Goal: Task Accomplishment & Management: Use online tool/utility

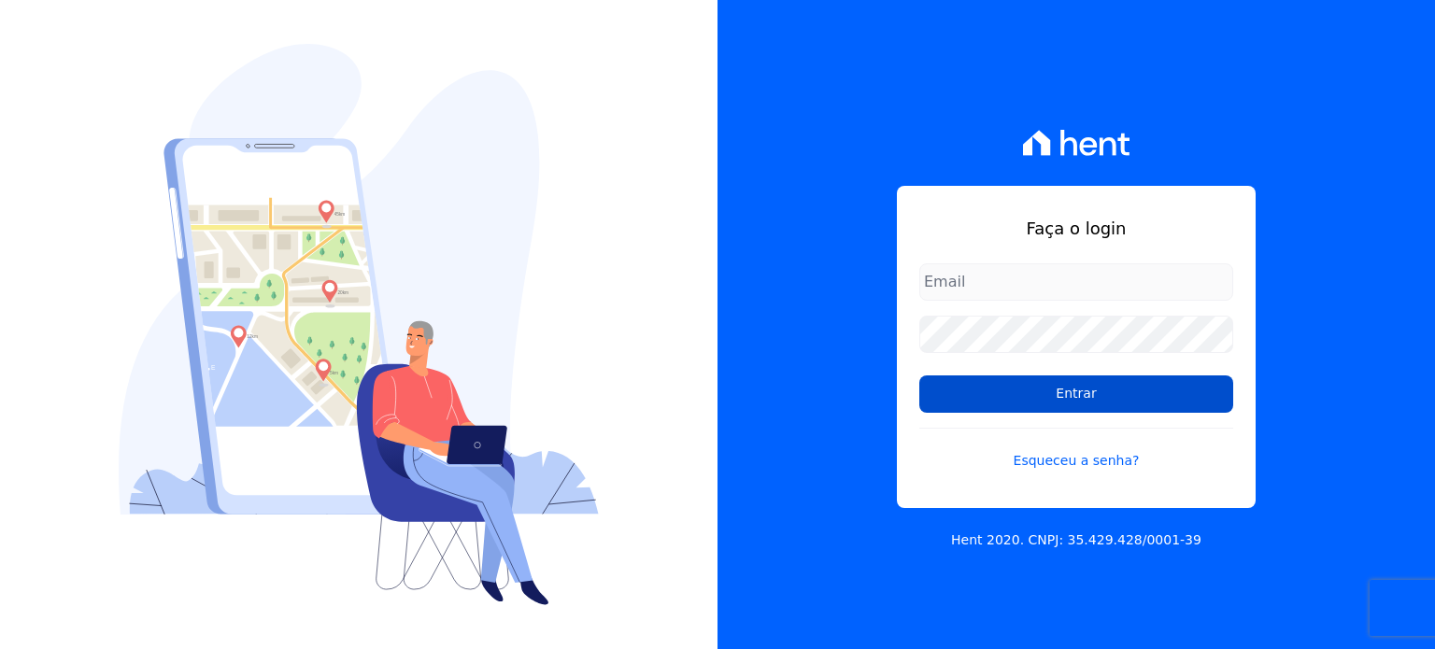
type input "[EMAIL_ADDRESS][PERSON_NAME][DOMAIN_NAME]"
click at [1139, 400] on input "Entrar" at bounding box center [1076, 393] width 314 height 37
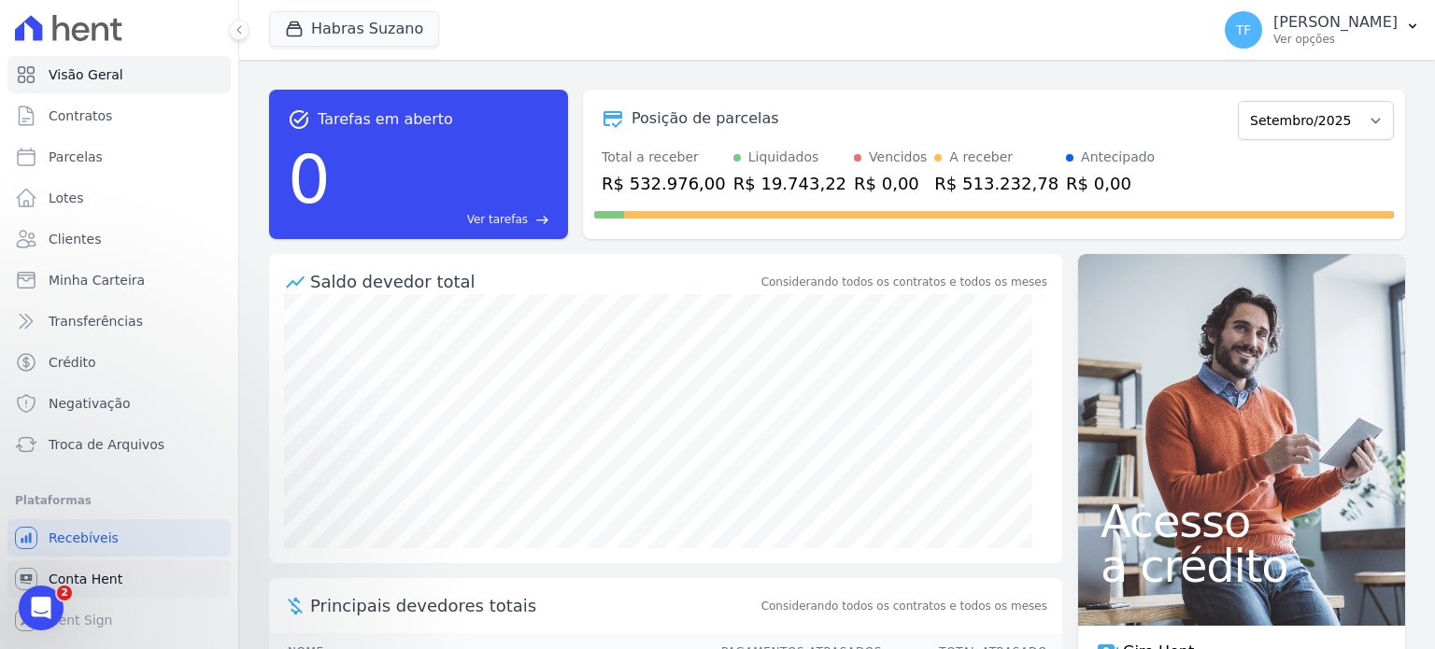
click at [90, 590] on link "Conta Hent" at bounding box center [118, 578] width 223 height 37
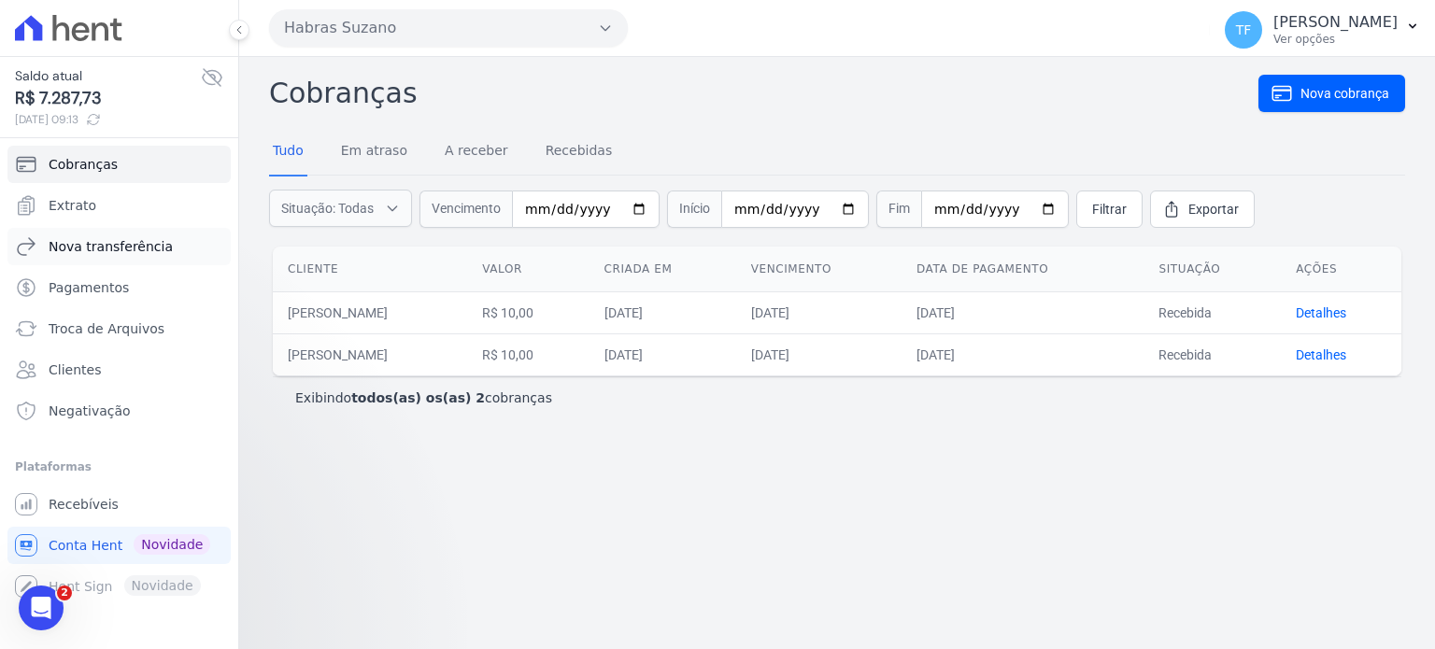
click at [131, 247] on span "Nova transferência" at bounding box center [111, 246] width 124 height 19
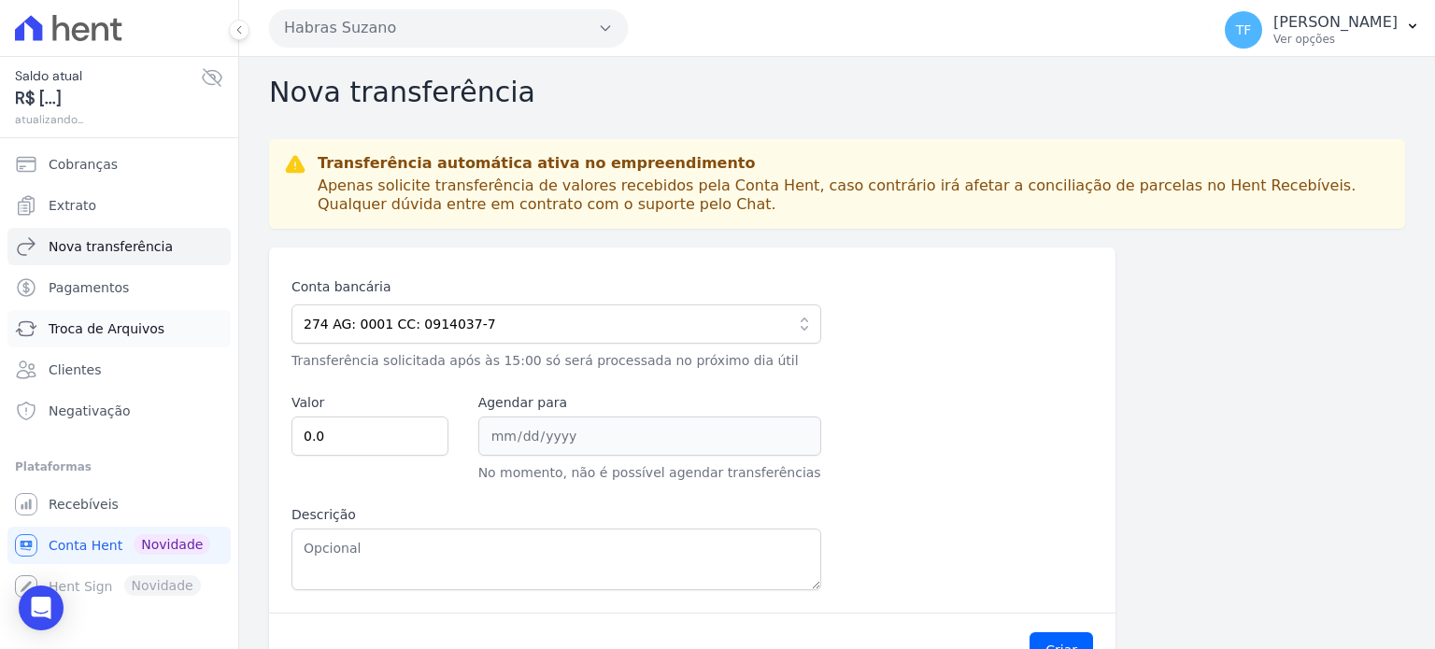
click at [131, 326] on span "Troca de Arquivos" at bounding box center [107, 328] width 116 height 19
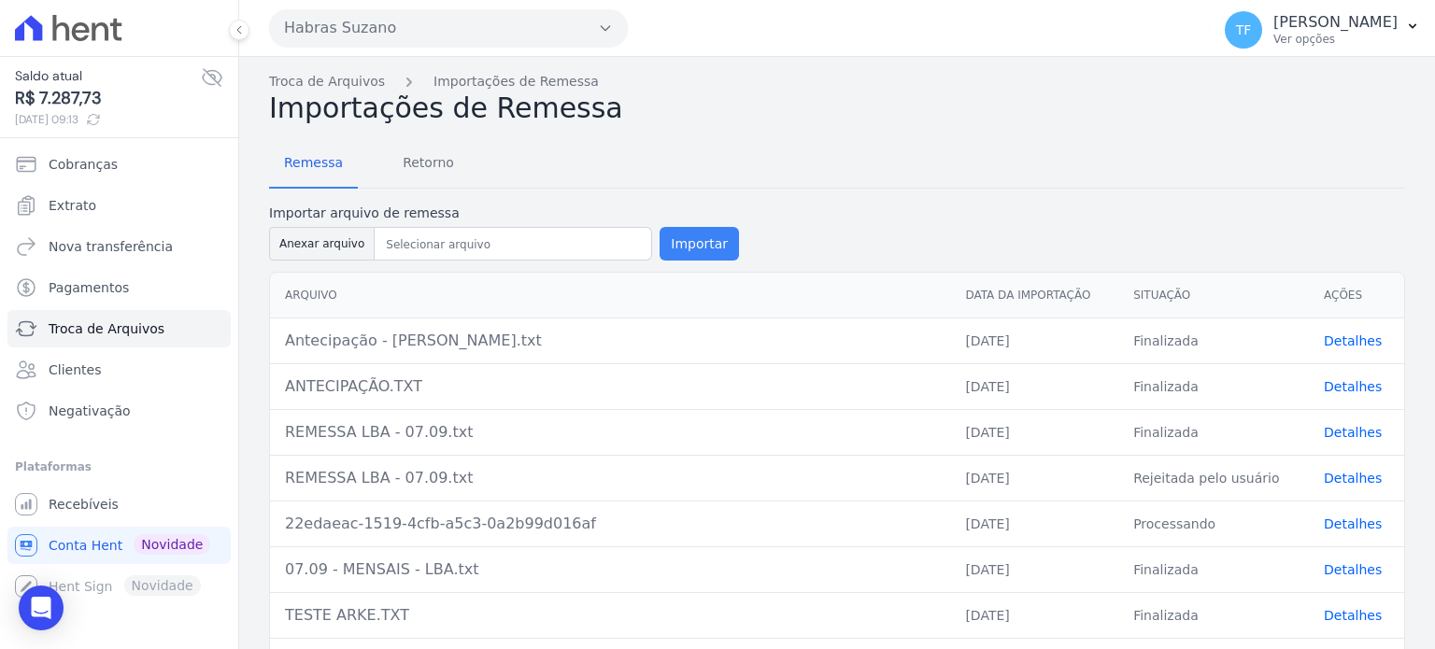
click at [683, 238] on button "Importar" at bounding box center [698, 244] width 79 height 34
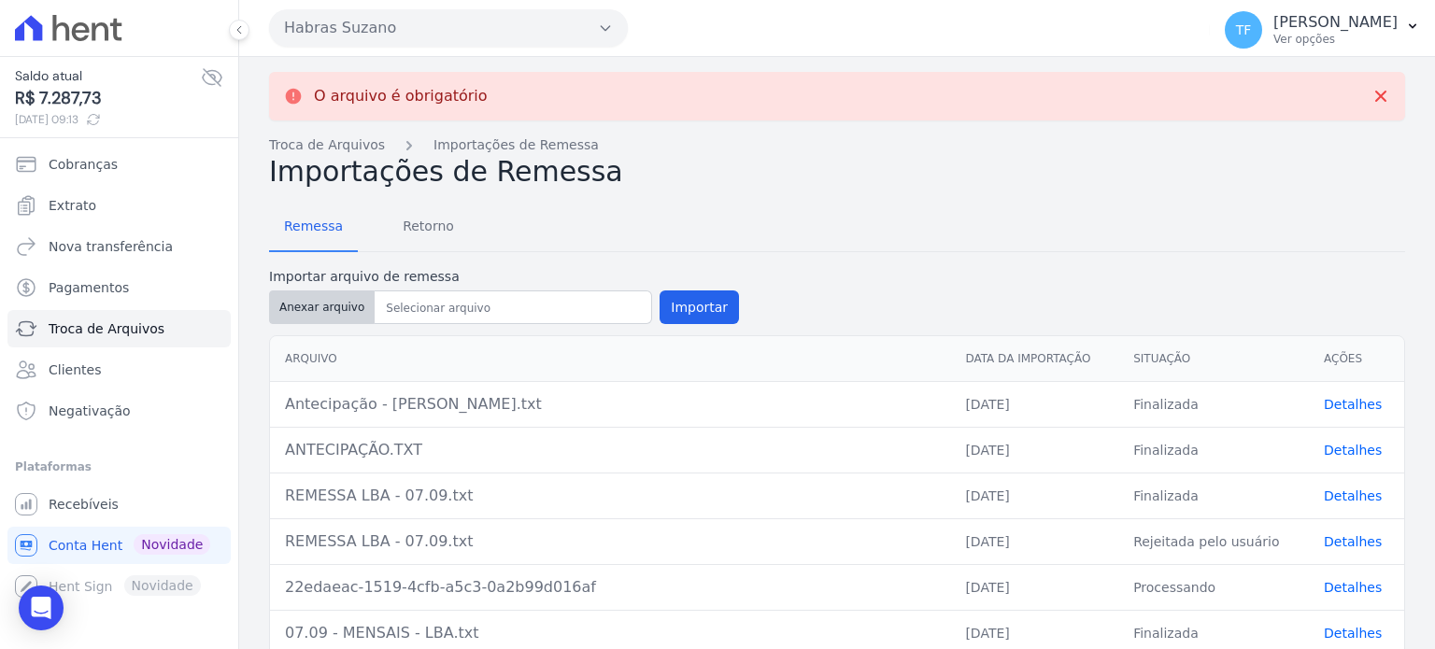
click at [316, 296] on button "Anexar arquivo" at bounding box center [322, 307] width 106 height 34
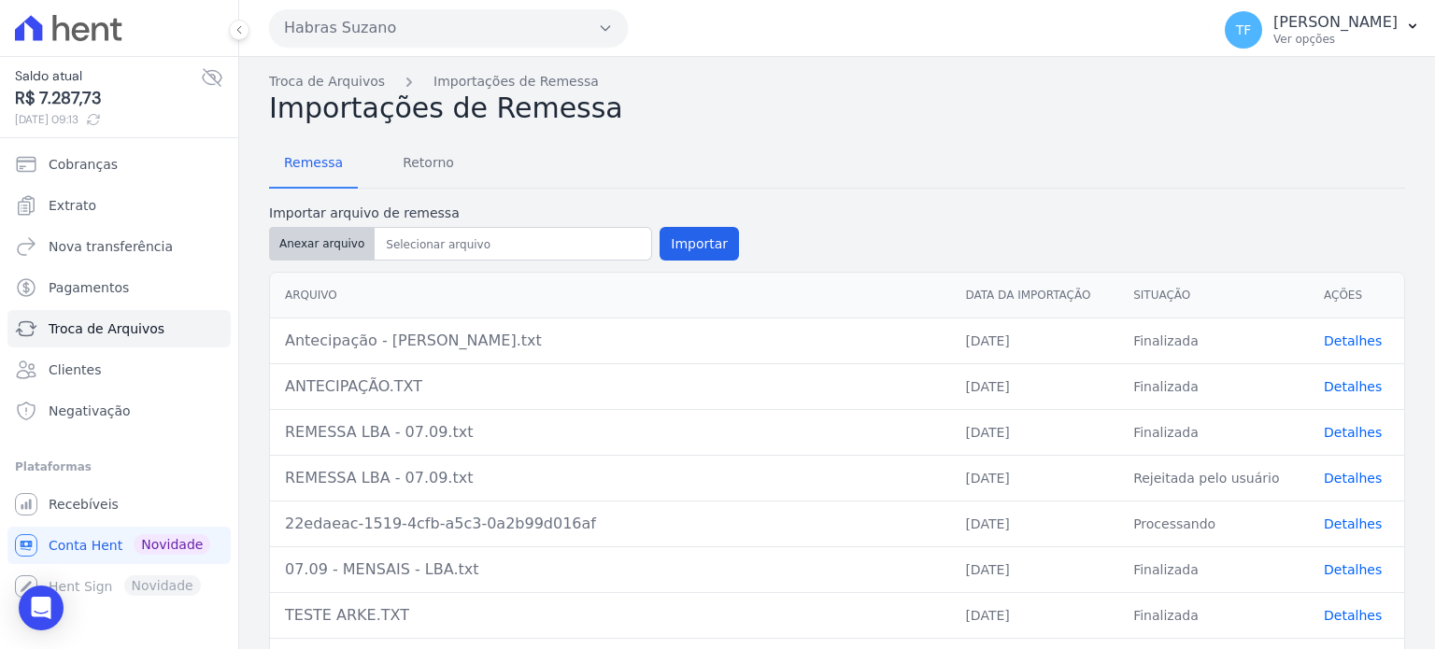
click at [336, 249] on button "Anexar arquivo" at bounding box center [322, 244] width 106 height 34
type input "antec IDEBLAN [PERSON_NAME] COSTA [PERSON_NAME].txt.txt"
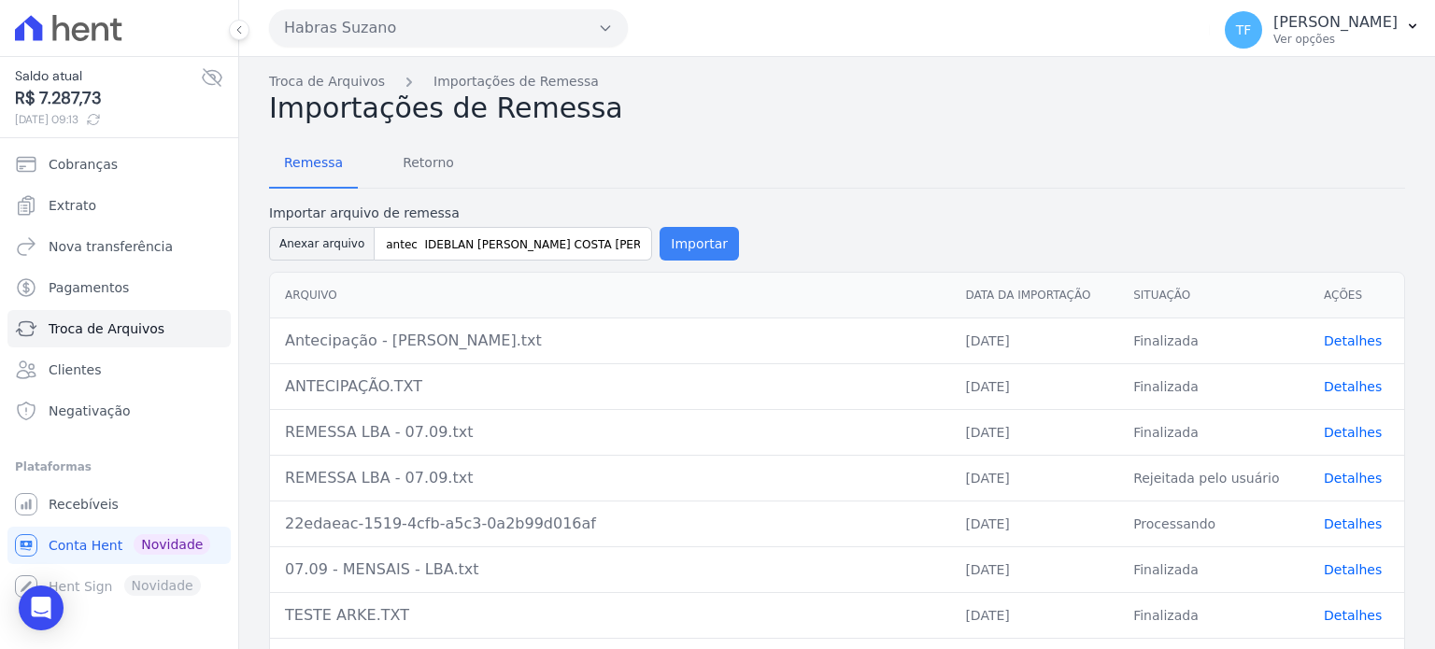
click at [660, 249] on button "Importar" at bounding box center [698, 244] width 79 height 34
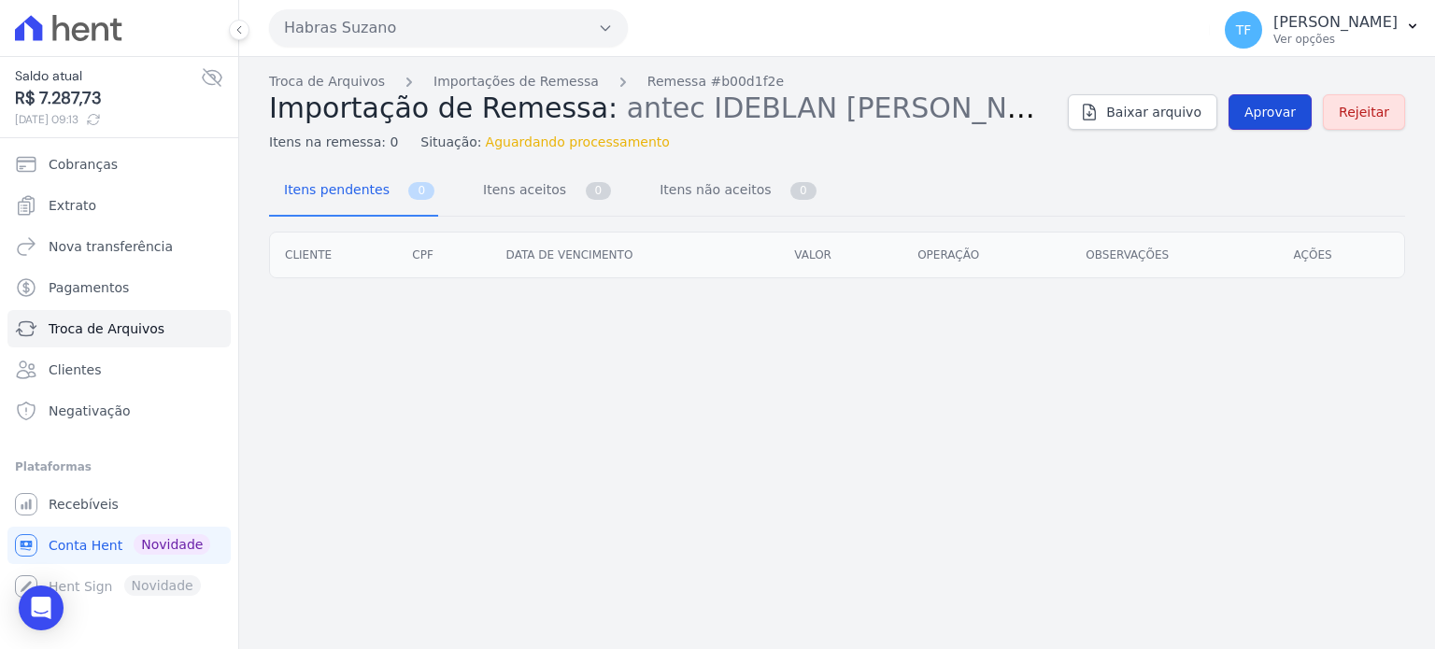
click at [1252, 110] on link "Aprovar" at bounding box center [1269, 111] width 83 height 35
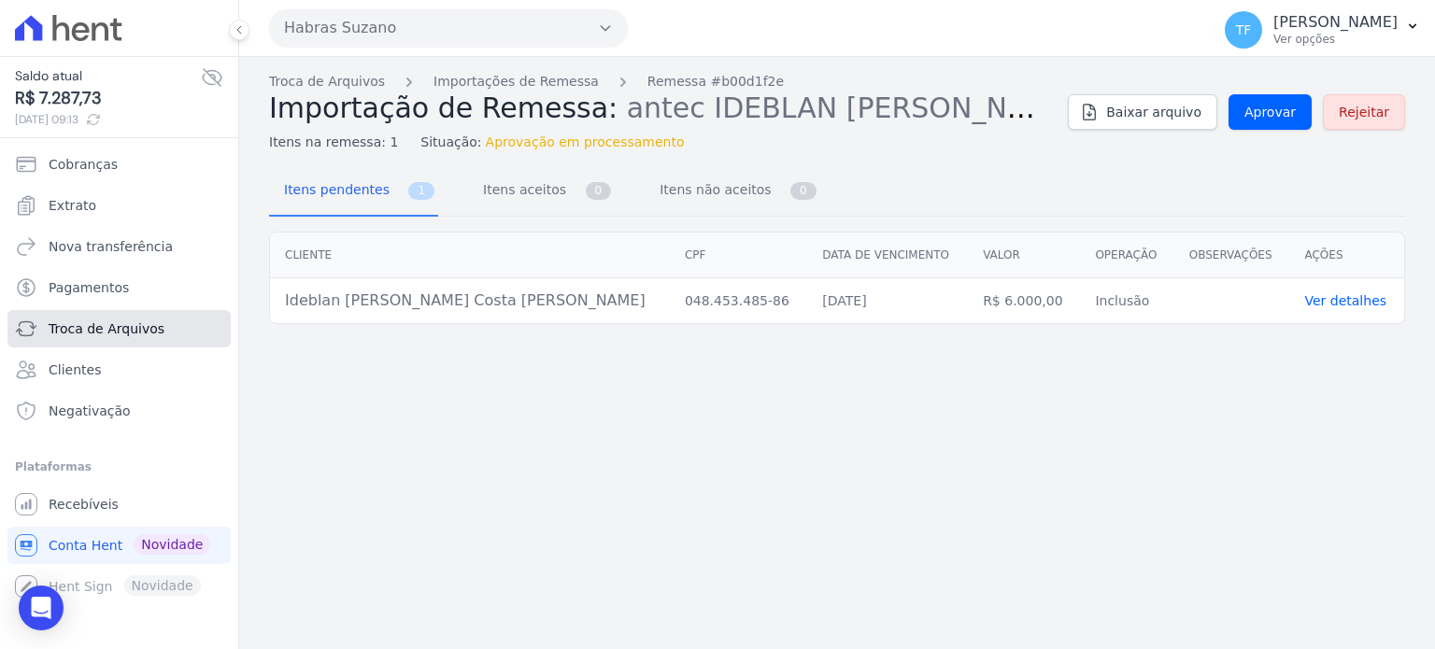
click at [93, 332] on span "Troca de Arquivos" at bounding box center [107, 328] width 116 height 19
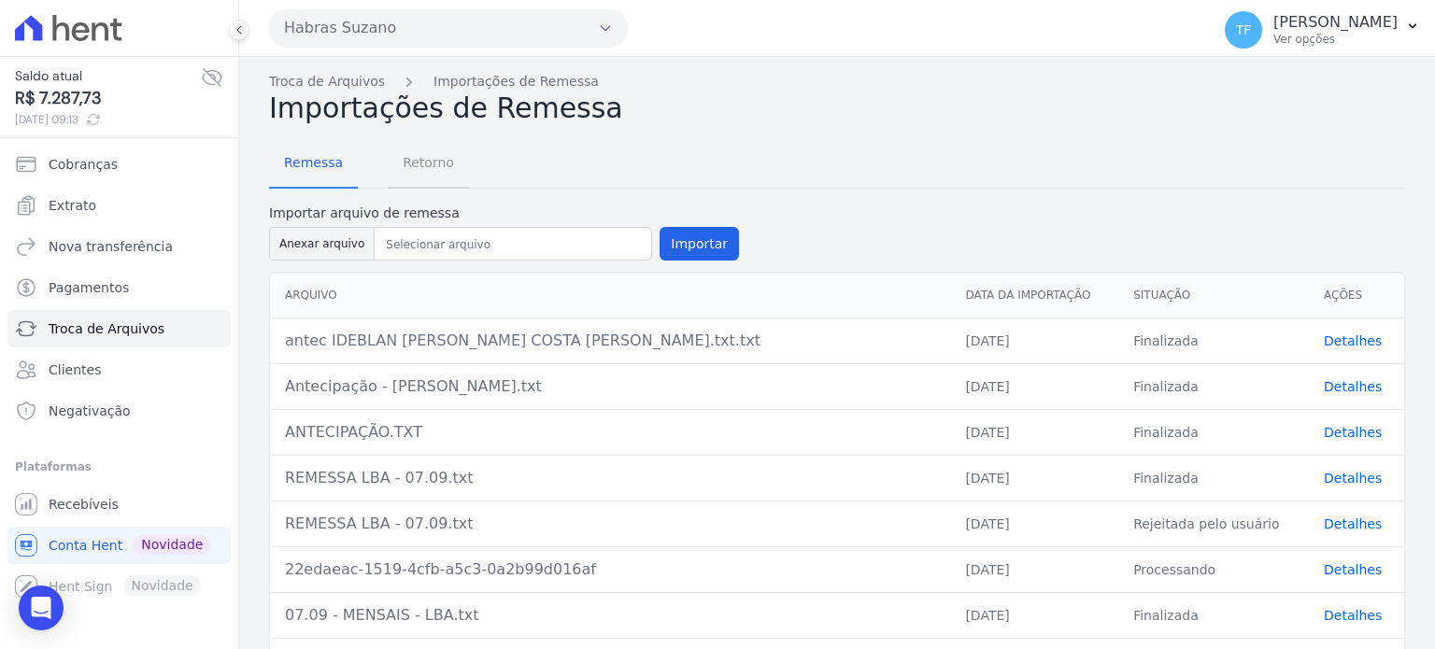
click at [415, 156] on span "Retorno" at bounding box center [428, 162] width 74 height 37
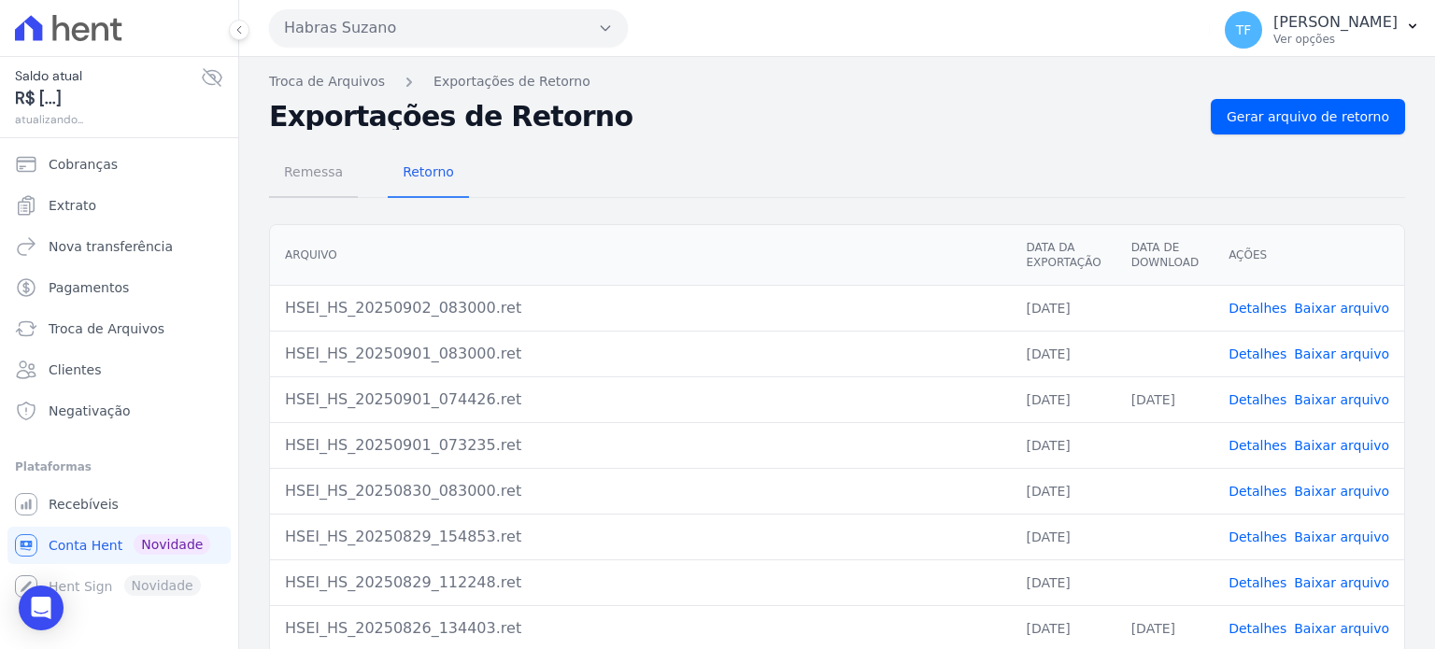
click at [298, 170] on span "Remessa" at bounding box center [313, 171] width 81 height 37
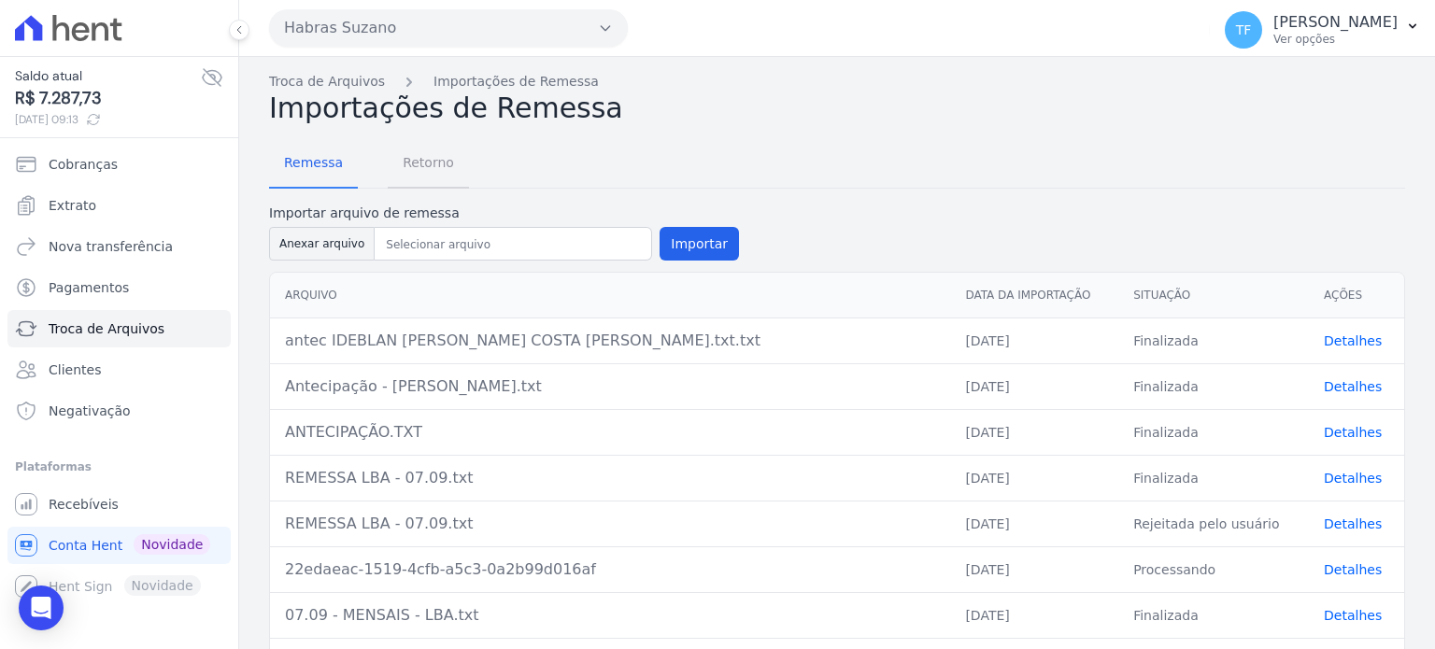
click at [411, 151] on span "Retorno" at bounding box center [428, 162] width 74 height 37
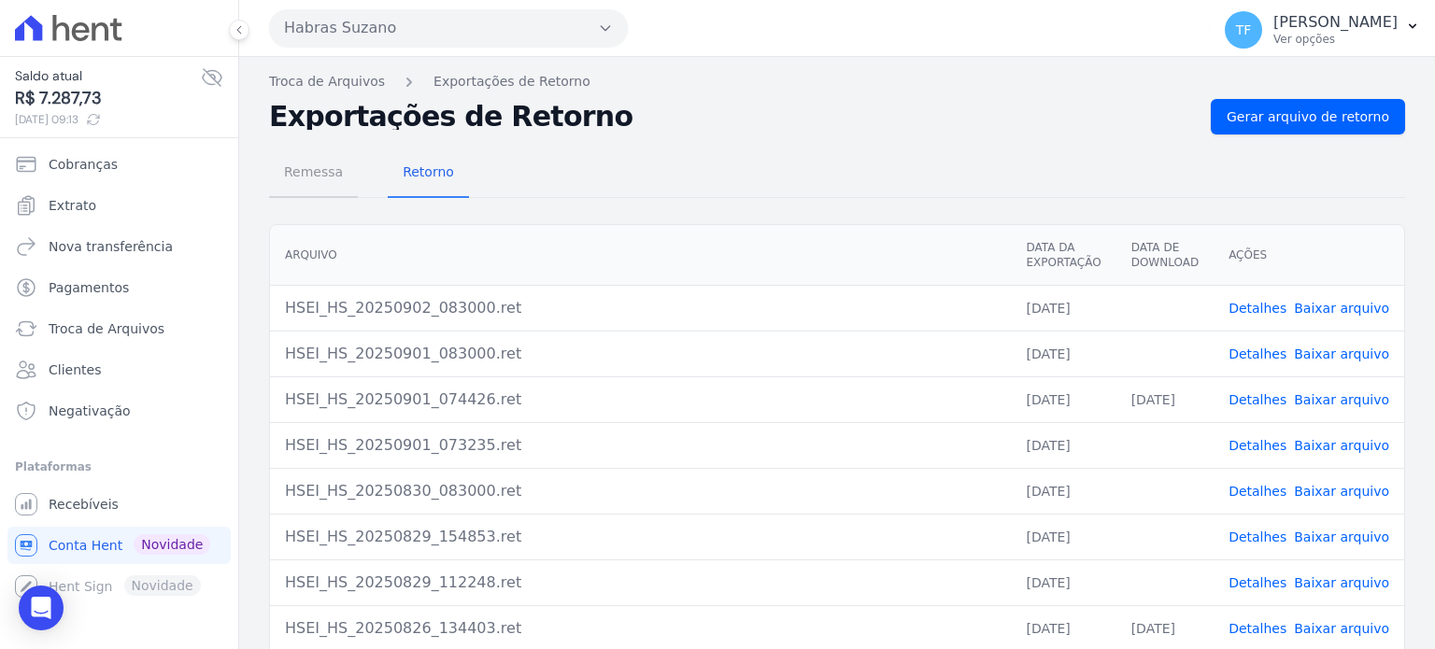
click at [318, 173] on span "Remessa" at bounding box center [313, 171] width 81 height 37
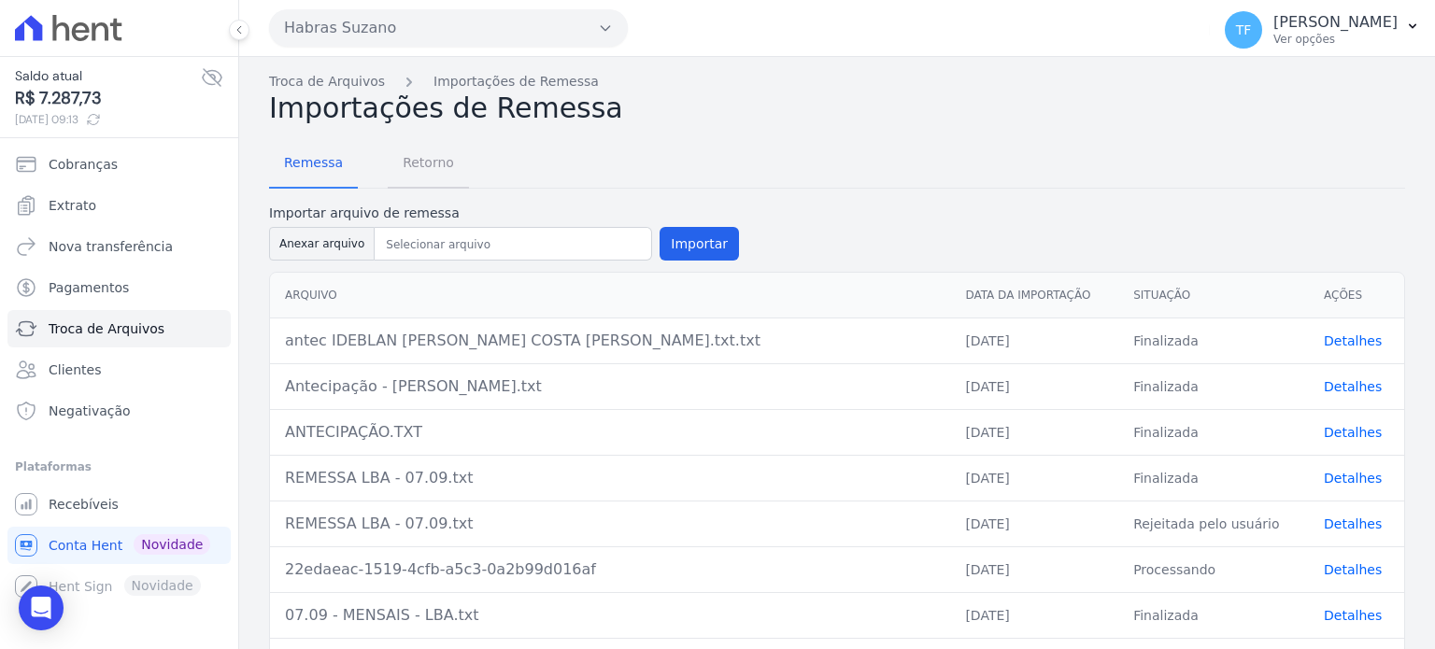
click at [407, 170] on span "Retorno" at bounding box center [428, 162] width 74 height 37
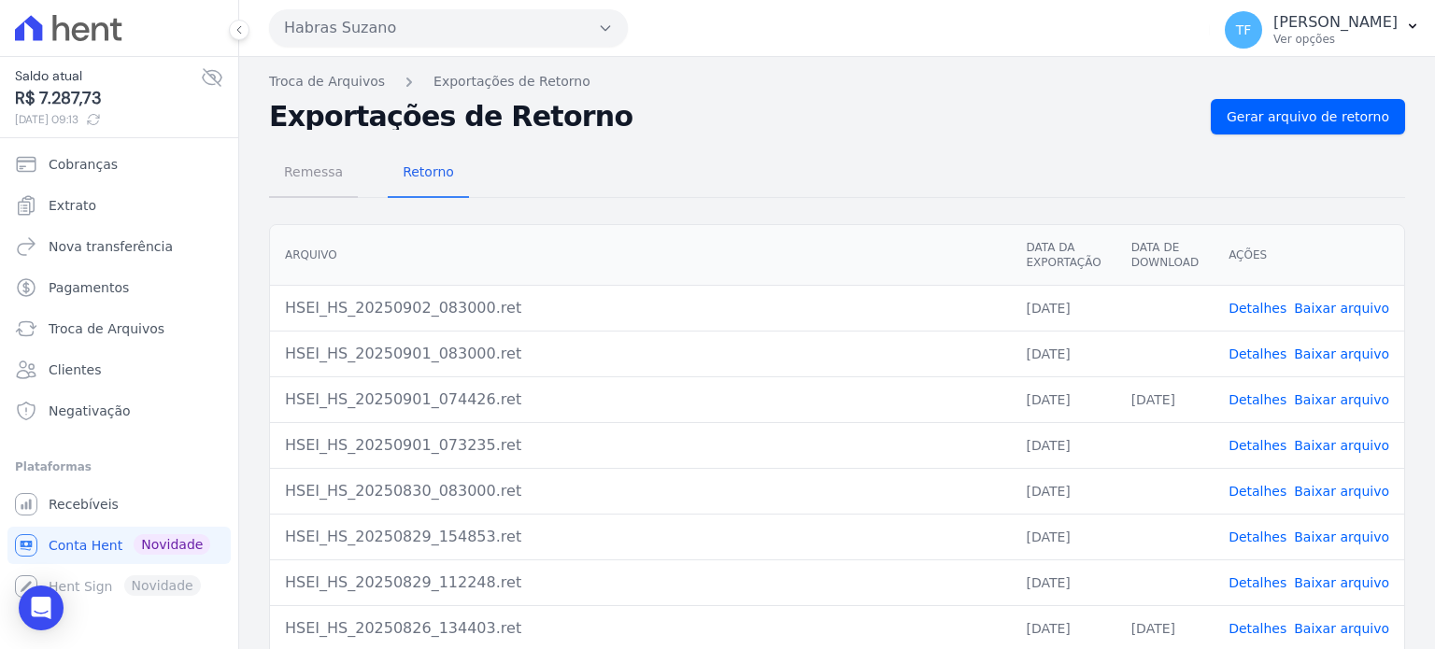
click at [333, 167] on span "Remessa" at bounding box center [313, 171] width 81 height 37
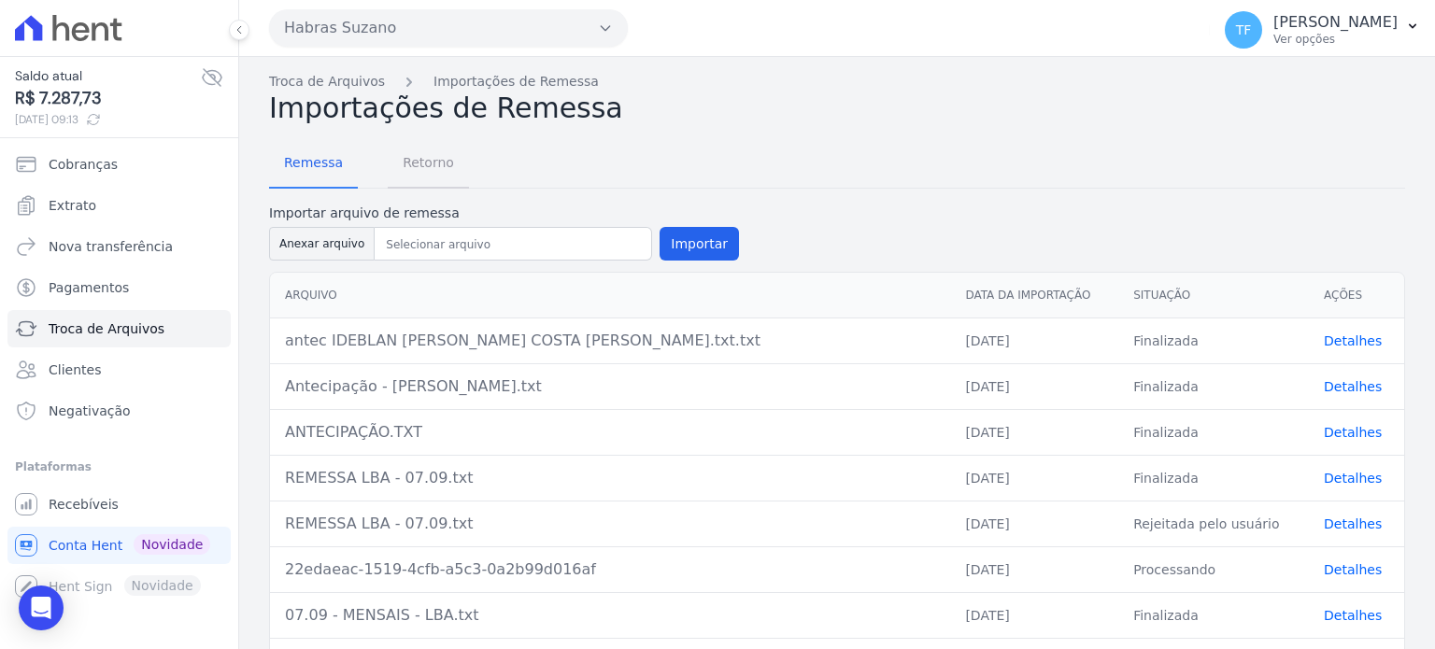
click at [442, 160] on span "Retorno" at bounding box center [428, 162] width 74 height 37
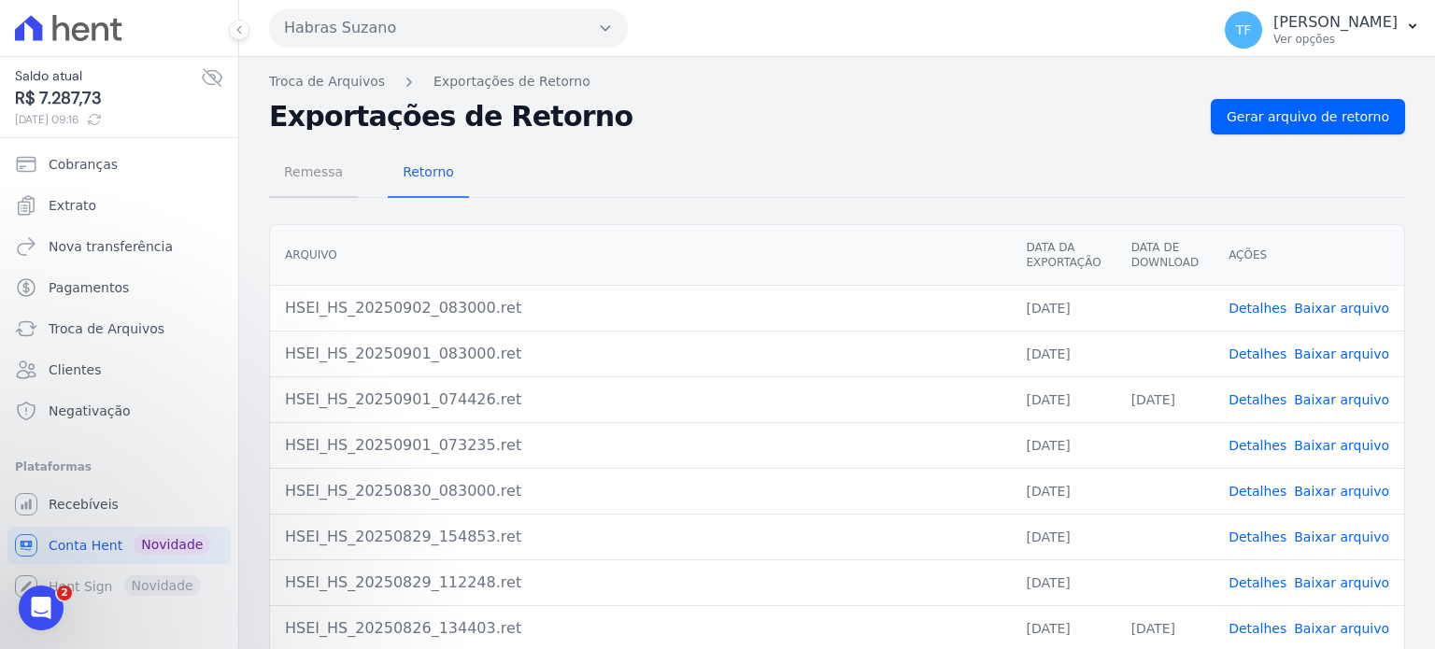
click at [306, 165] on span "Remessa" at bounding box center [313, 171] width 81 height 37
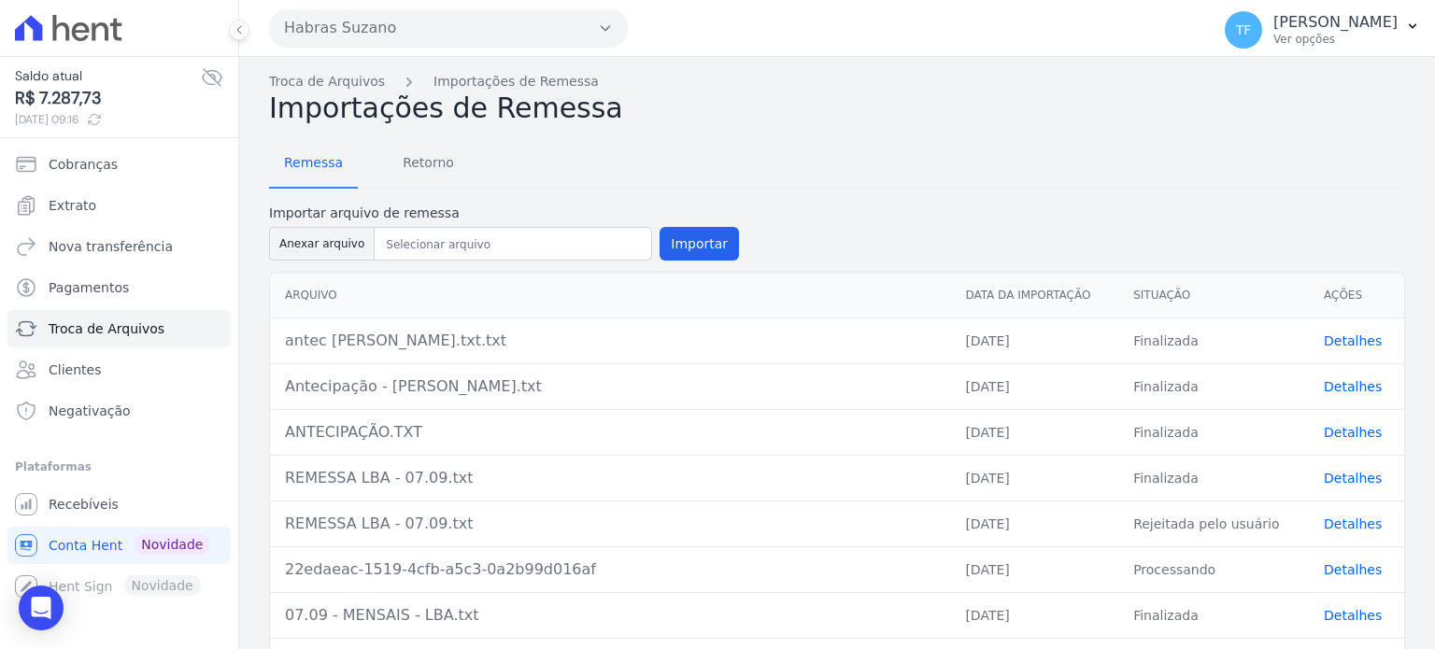
click at [1336, 335] on link "Detalhes" at bounding box center [1352, 340] width 58 height 15
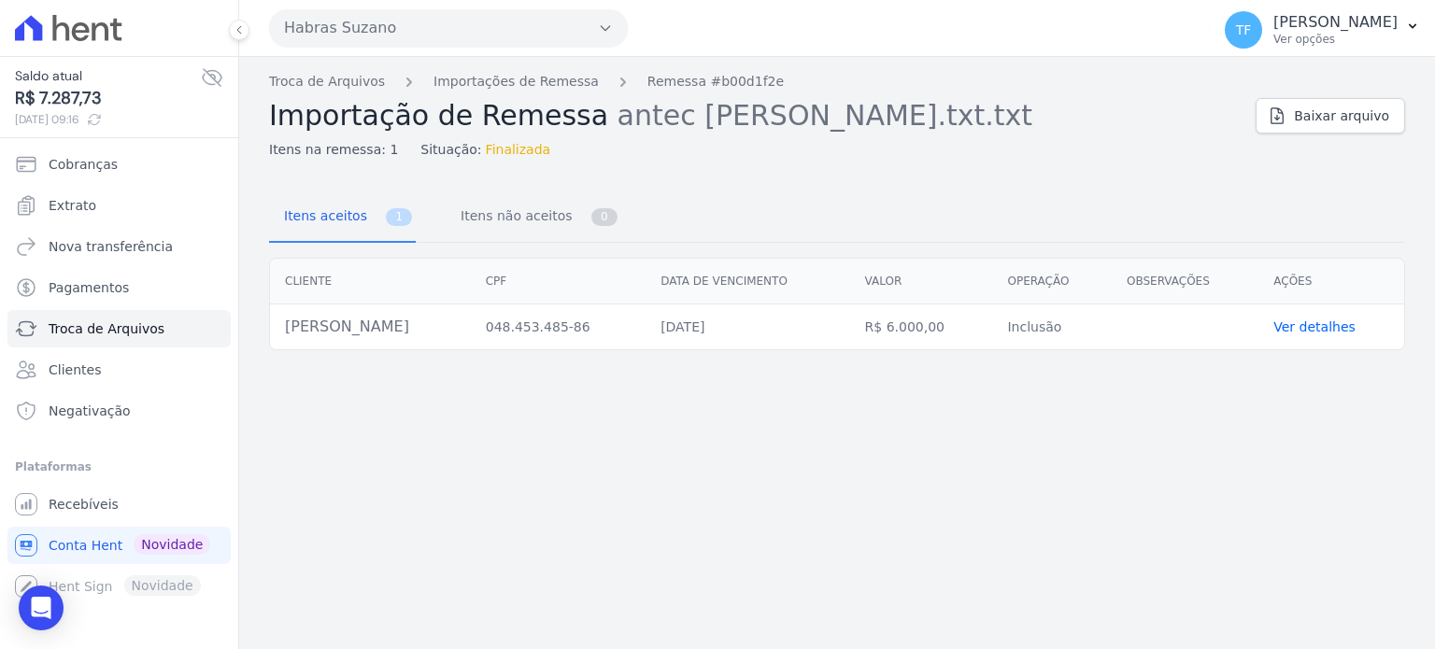
click at [1338, 326] on link "Ver detalhes" at bounding box center [1314, 326] width 82 height 15
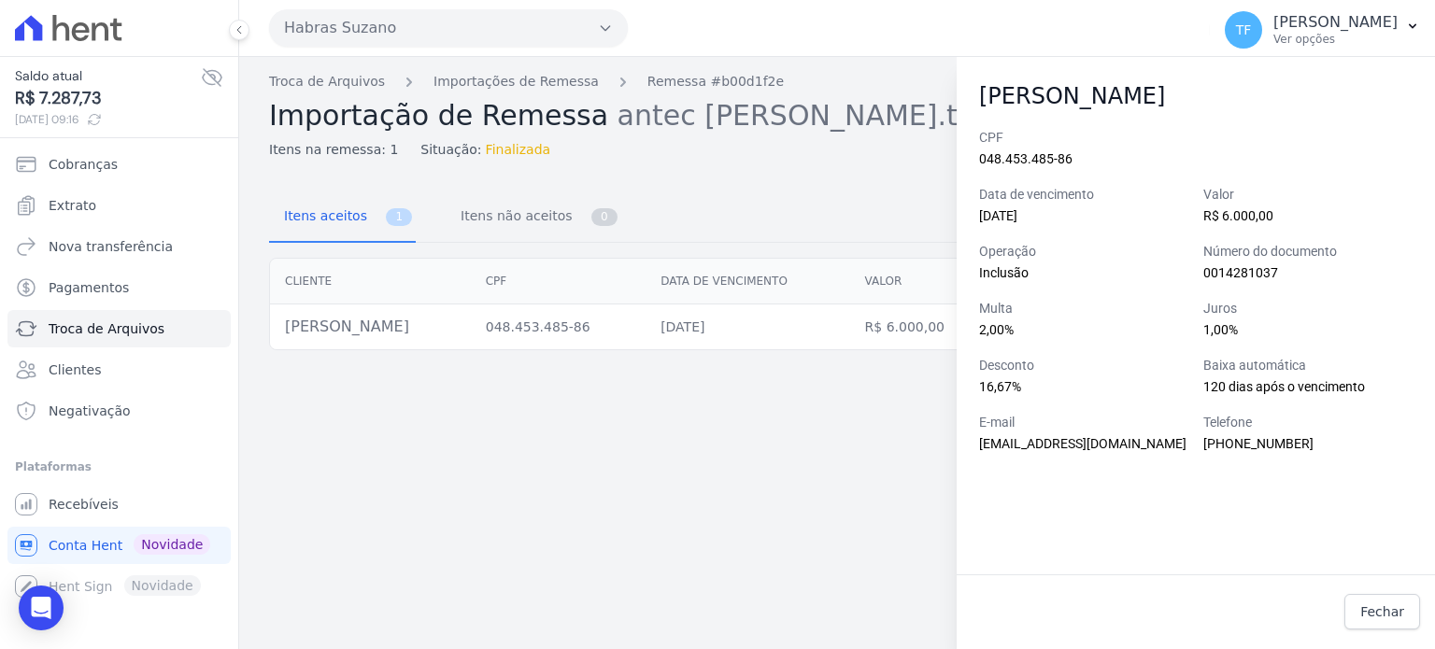
click at [671, 470] on div "Troca de Arquivos Importações de Remessa Remessa #b00d1f2e Importação de Remess…" at bounding box center [836, 353] width 1195 height 592
click at [463, 88] on link "Importações de Remessa" at bounding box center [515, 82] width 165 height 20
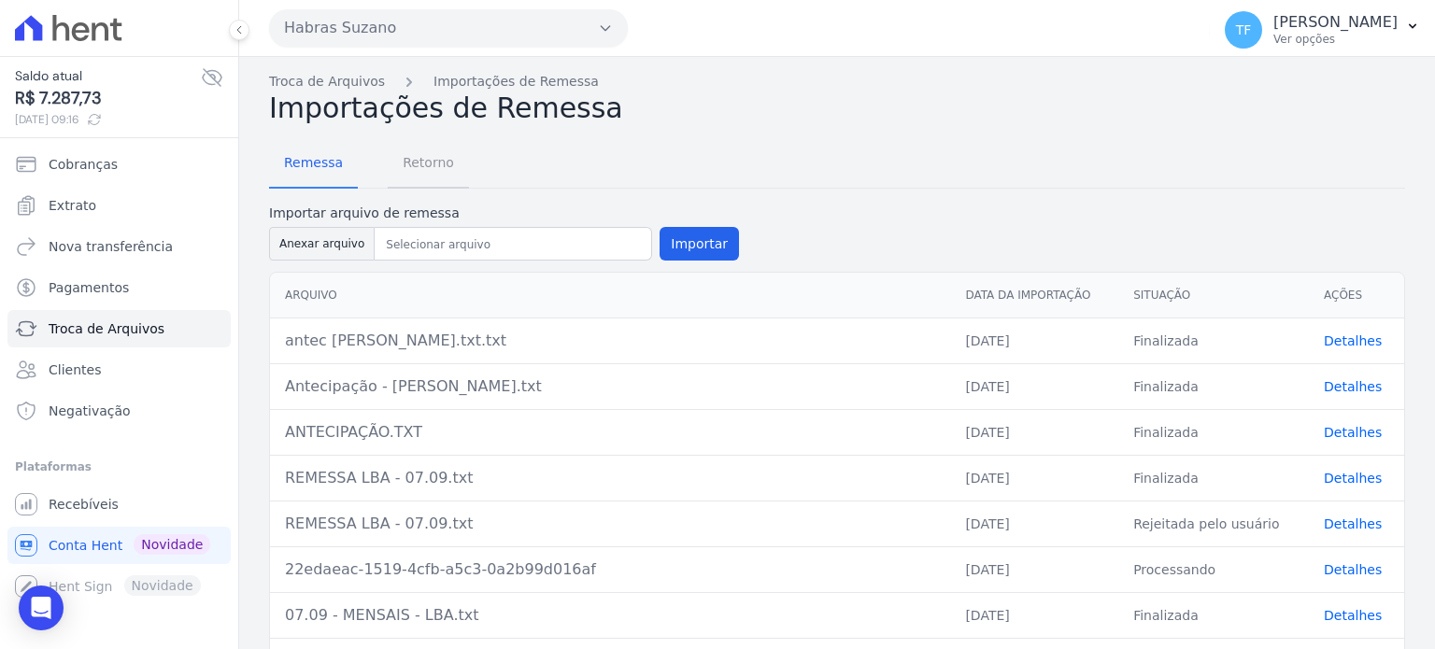
click at [438, 163] on span "Retorno" at bounding box center [428, 162] width 74 height 37
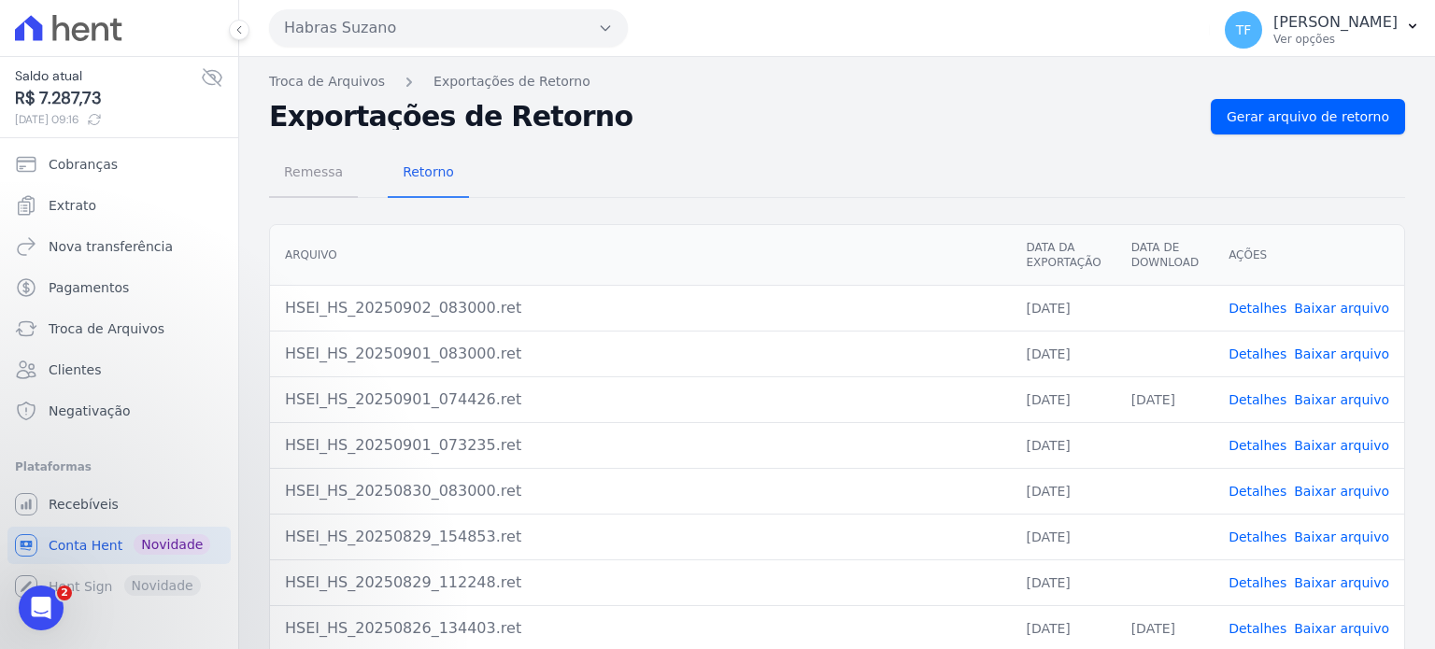
click at [309, 171] on span "Remessa" at bounding box center [313, 171] width 81 height 37
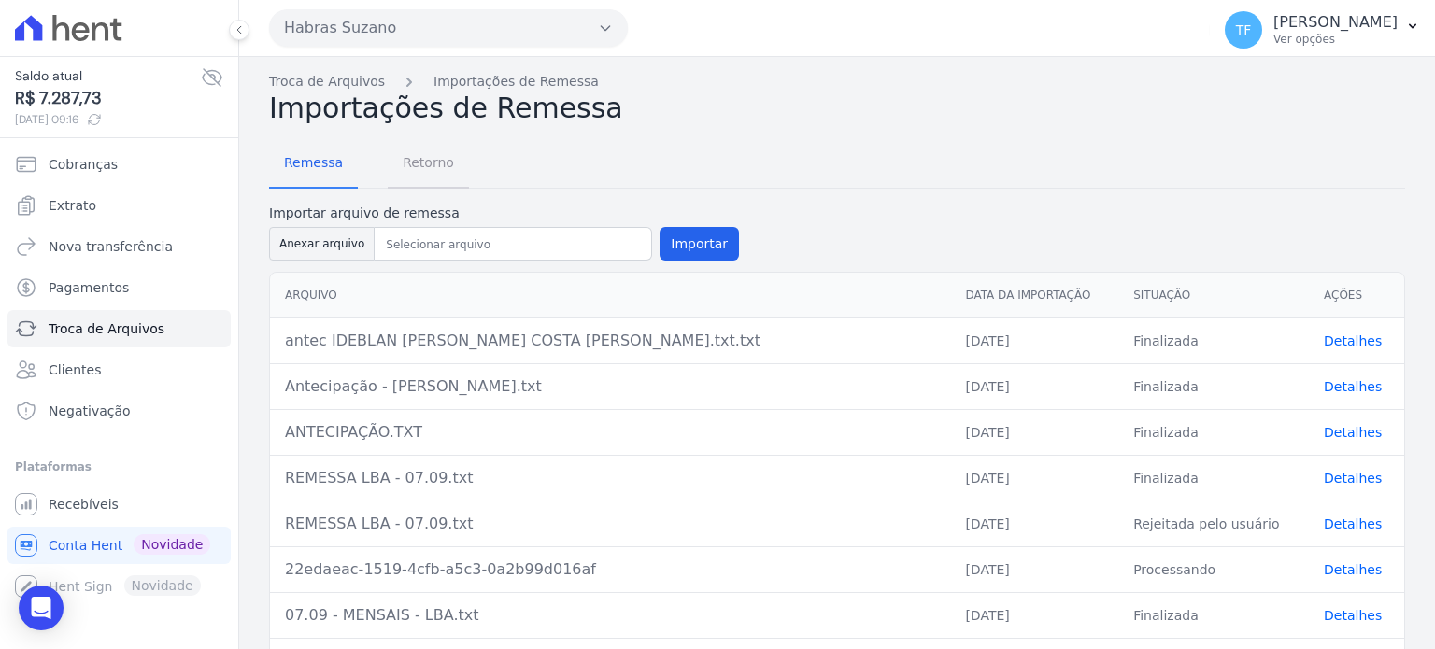
click at [402, 160] on span "Retorno" at bounding box center [428, 162] width 74 height 37
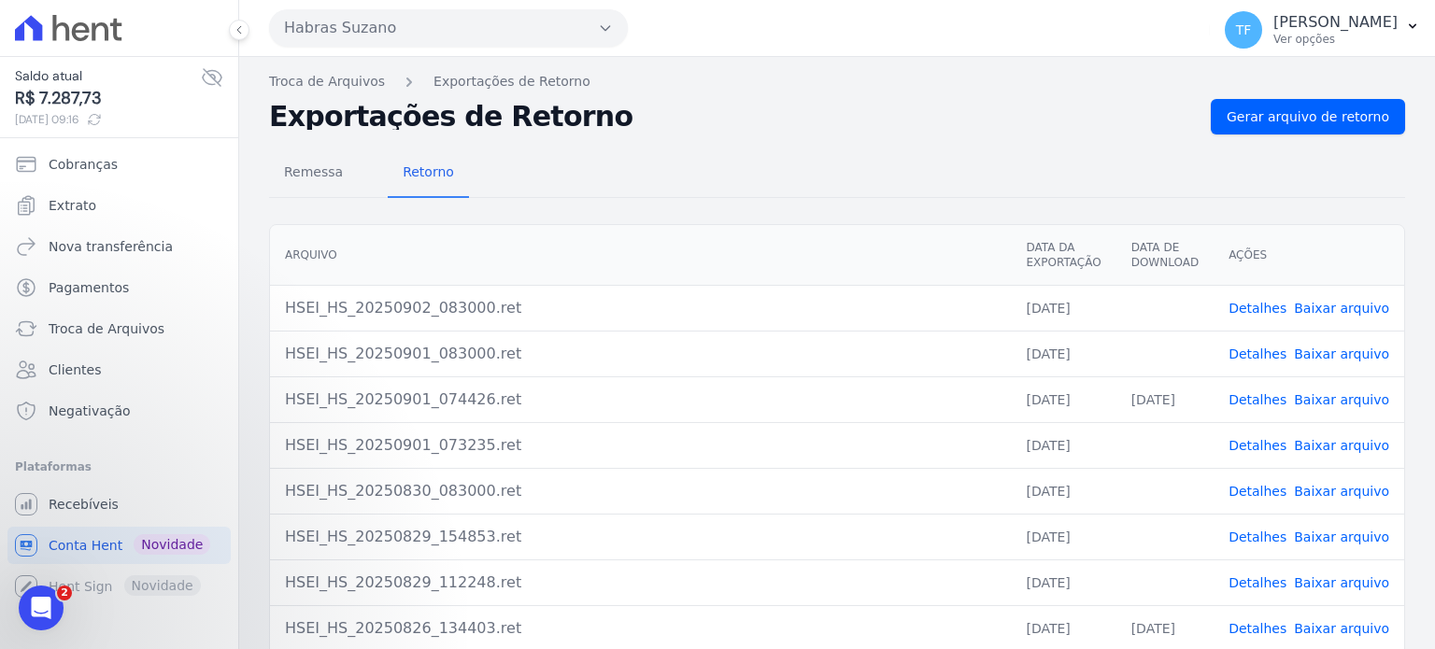
click at [1269, 304] on link "Detalhes" at bounding box center [1257, 308] width 58 height 15
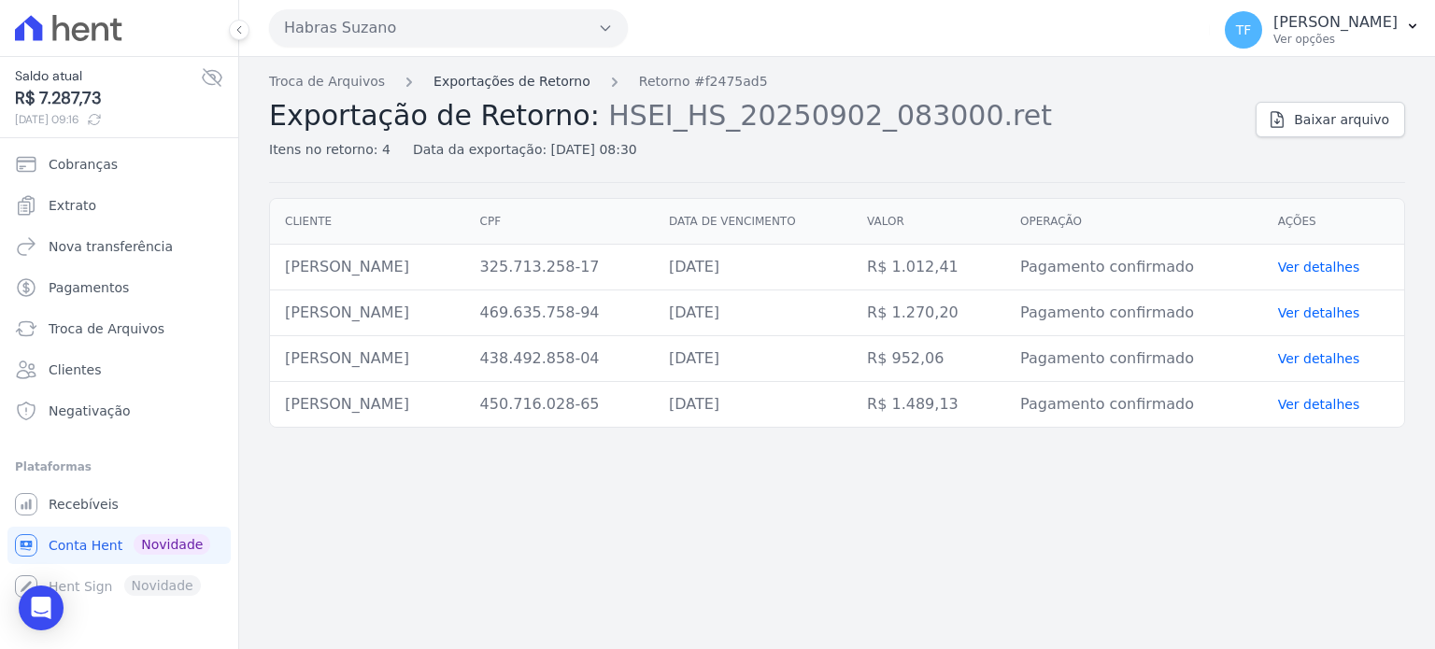
click at [479, 83] on link "Exportações de Retorno" at bounding box center [511, 82] width 157 height 20
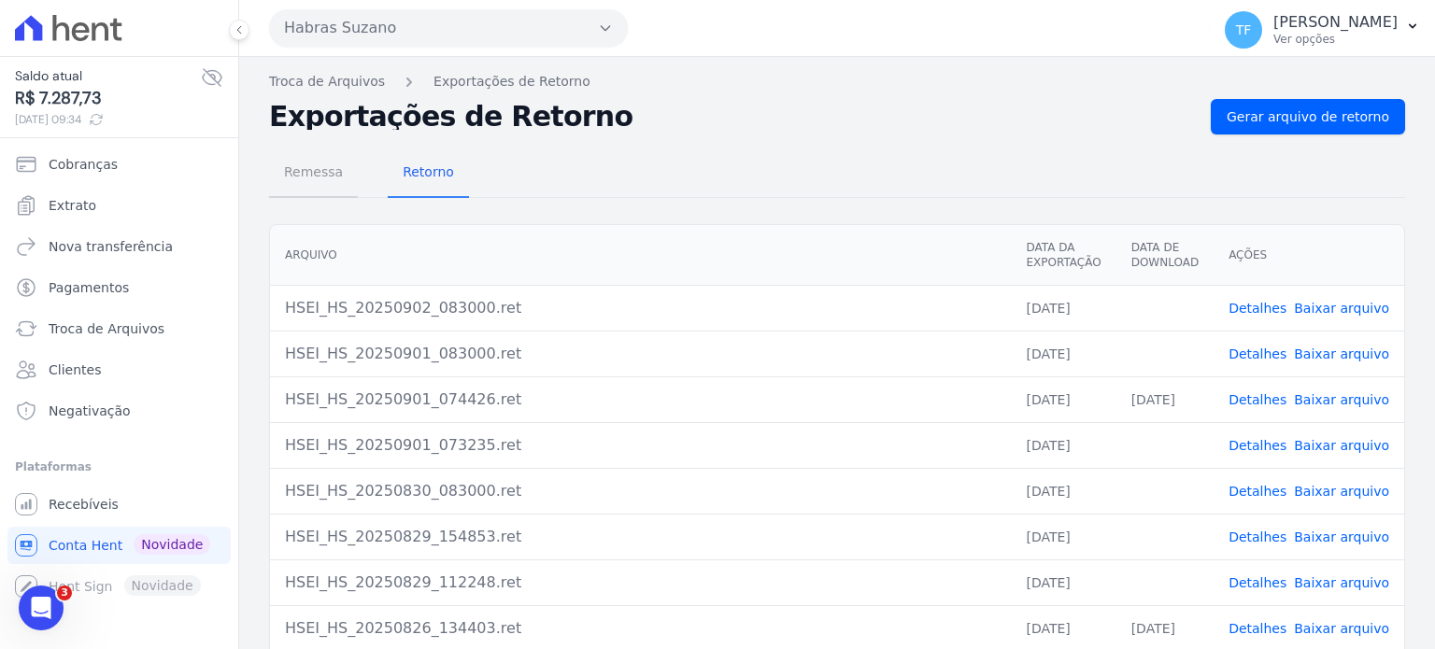
click at [318, 182] on span "Remessa" at bounding box center [313, 171] width 81 height 37
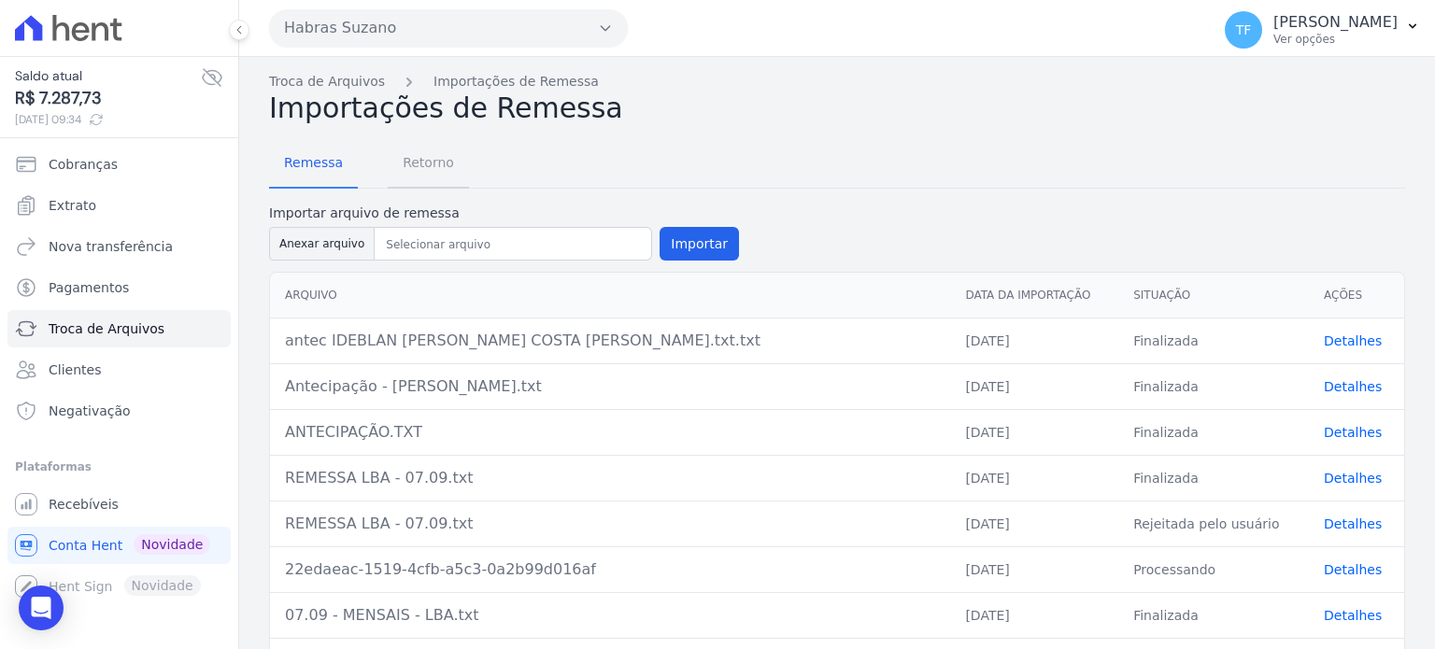
click at [415, 172] on span "Retorno" at bounding box center [428, 162] width 74 height 37
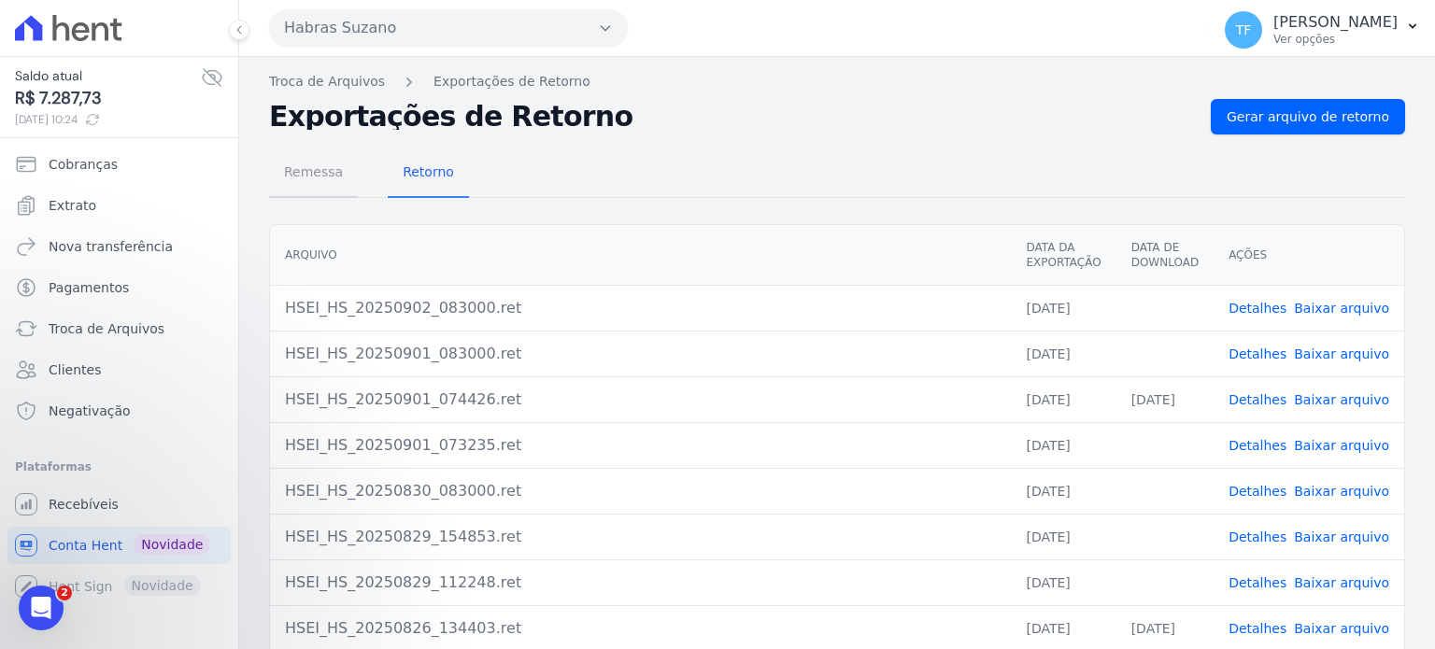
click at [321, 177] on span "Remessa" at bounding box center [313, 171] width 81 height 37
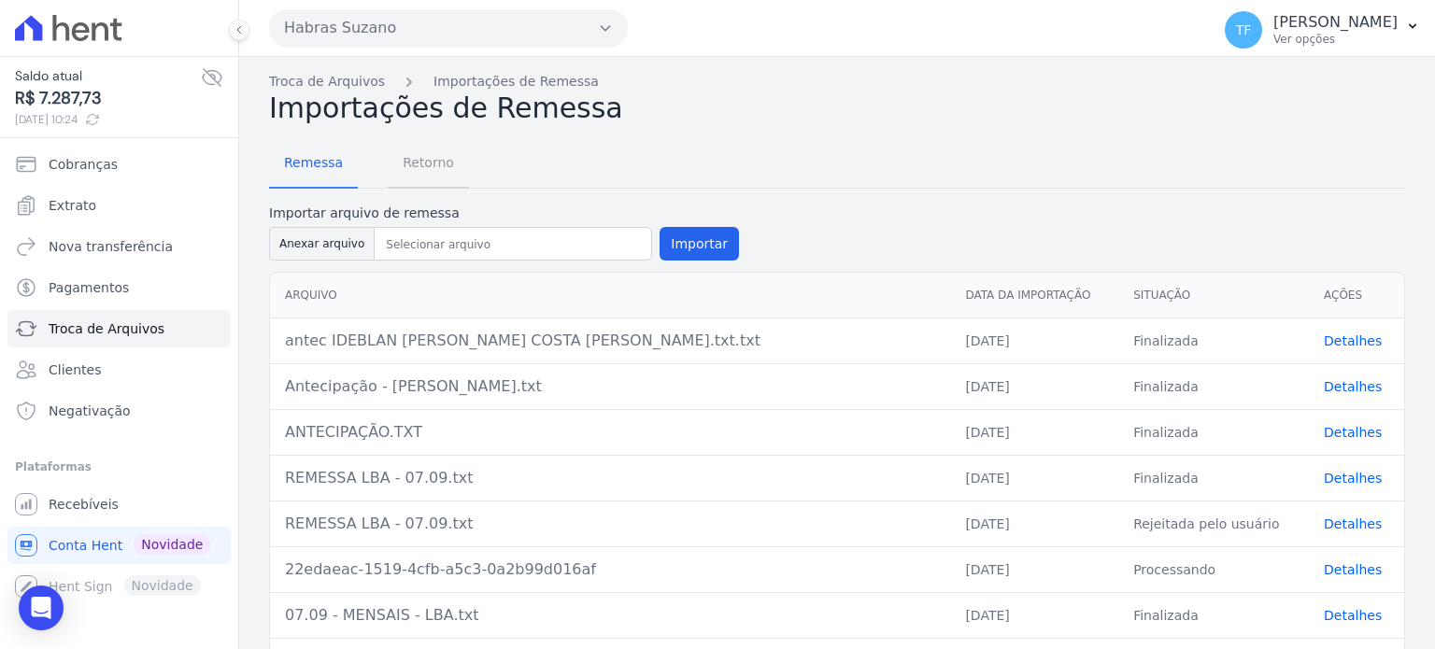
click at [435, 160] on span "Retorno" at bounding box center [428, 162] width 74 height 37
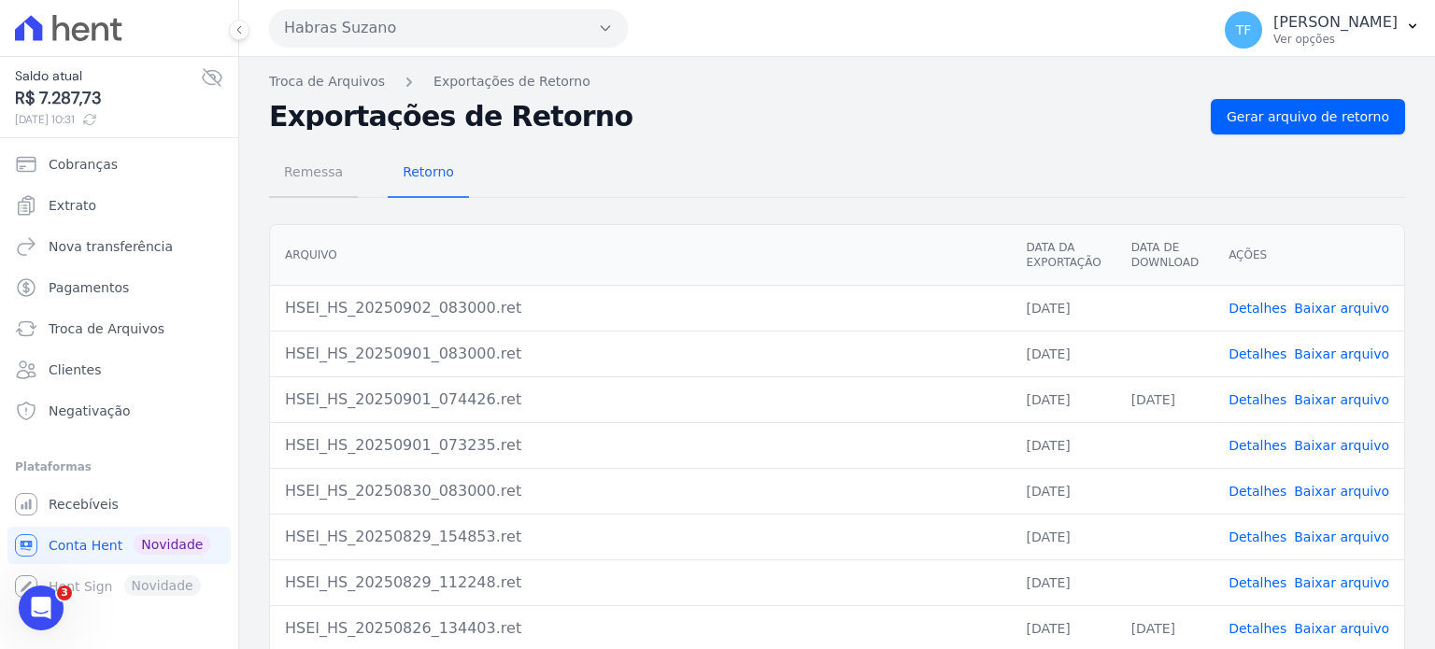
click at [295, 181] on span "Remessa" at bounding box center [313, 171] width 81 height 37
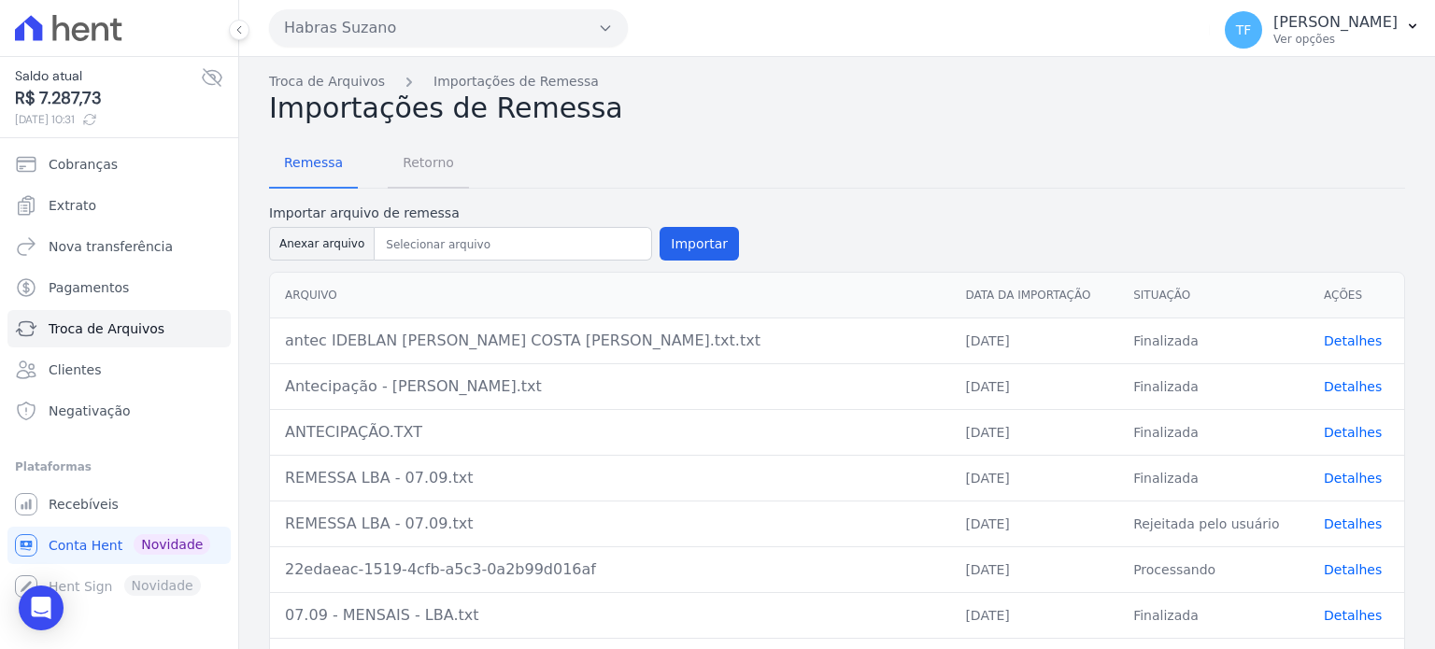
click at [426, 168] on span "Retorno" at bounding box center [428, 162] width 74 height 37
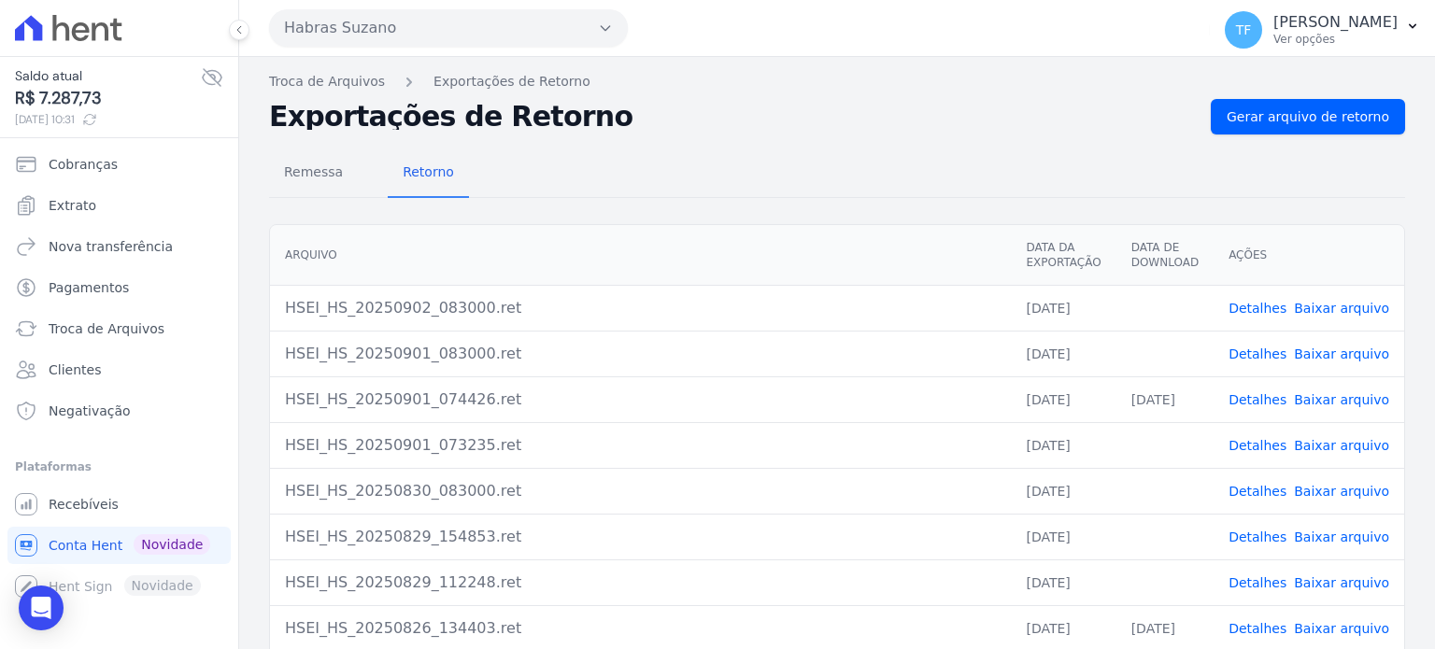
click at [1253, 357] on link "Detalhes" at bounding box center [1257, 353] width 58 height 15
click at [297, 169] on span "Remessa" at bounding box center [313, 171] width 81 height 37
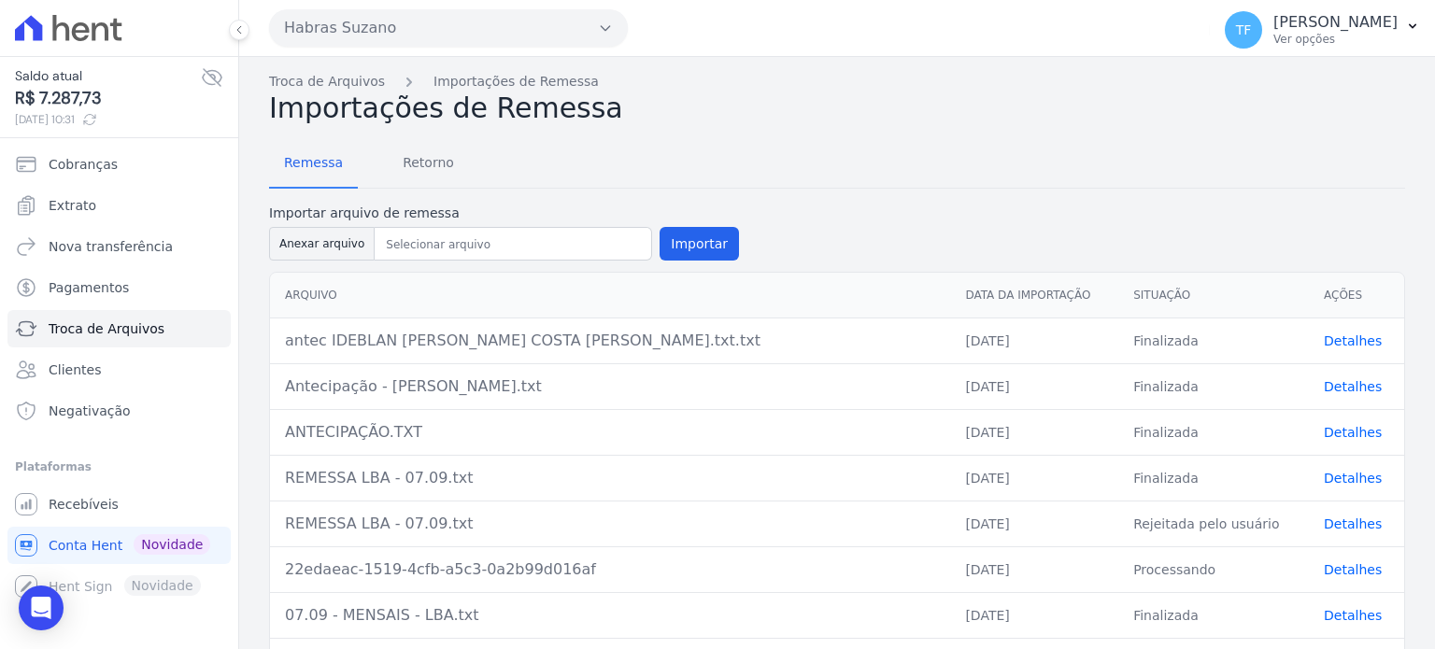
click at [1331, 389] on link "Detalhes" at bounding box center [1352, 386] width 58 height 15
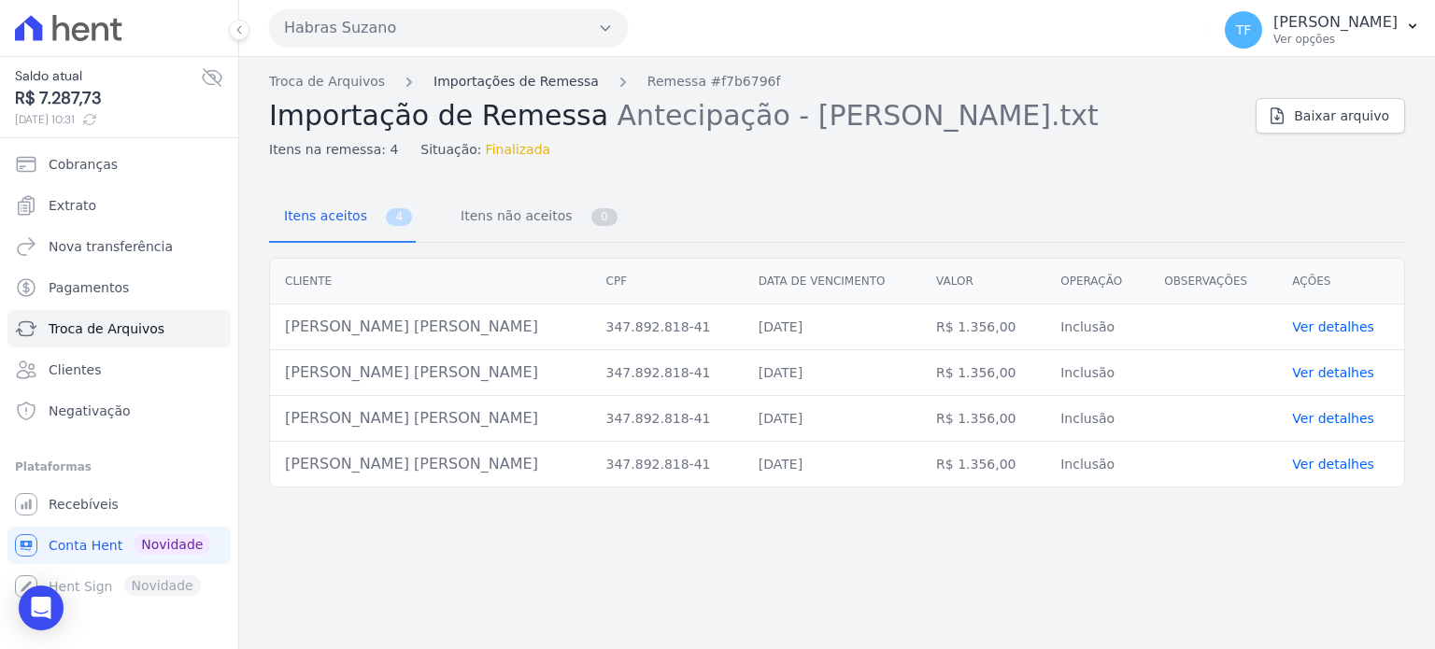
click at [464, 84] on link "Importações de Remessa" at bounding box center [515, 82] width 165 height 20
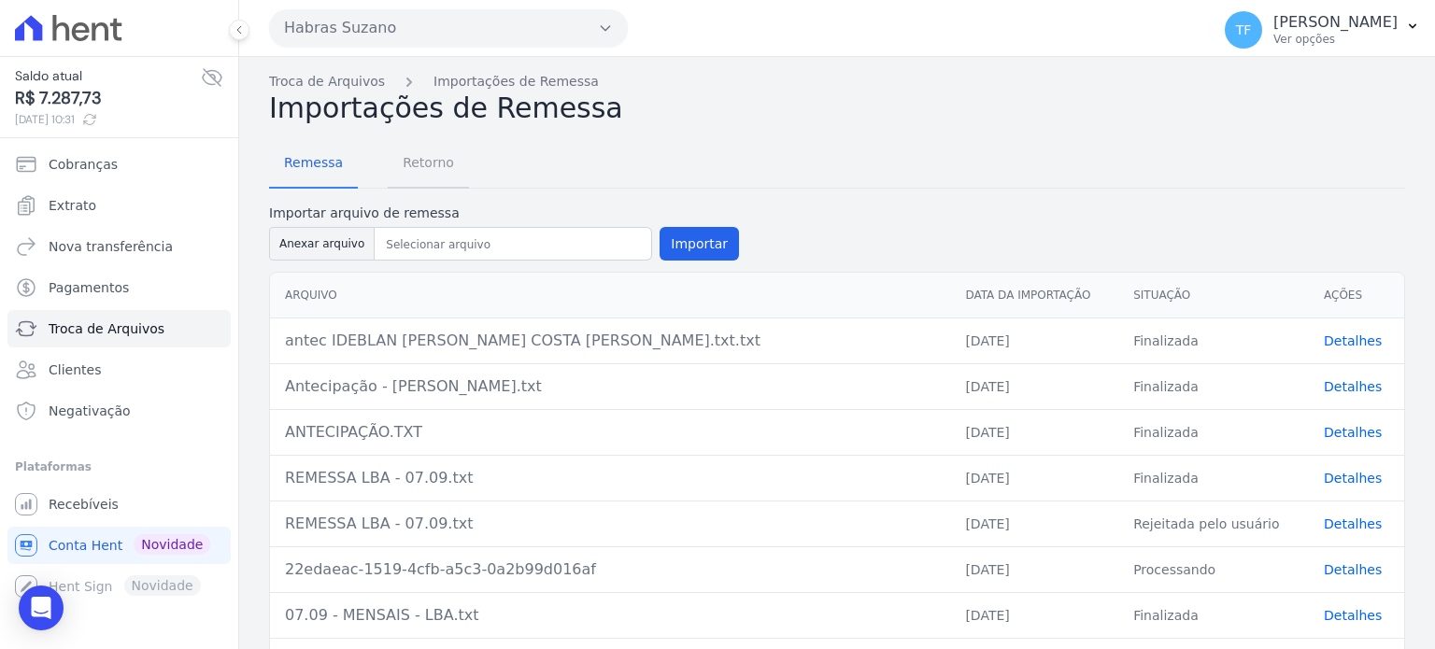
click at [412, 172] on span "Retorno" at bounding box center [428, 162] width 74 height 37
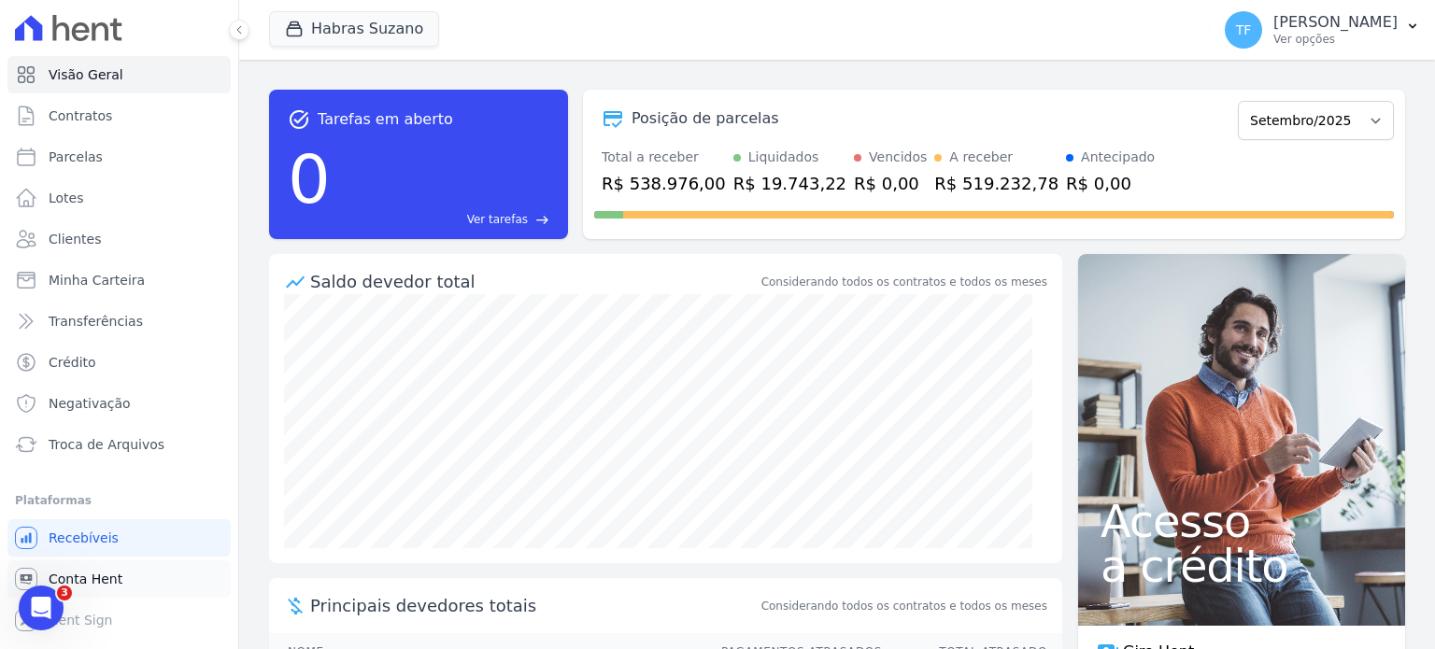
click at [113, 575] on span "Conta Hent" at bounding box center [86, 579] width 74 height 19
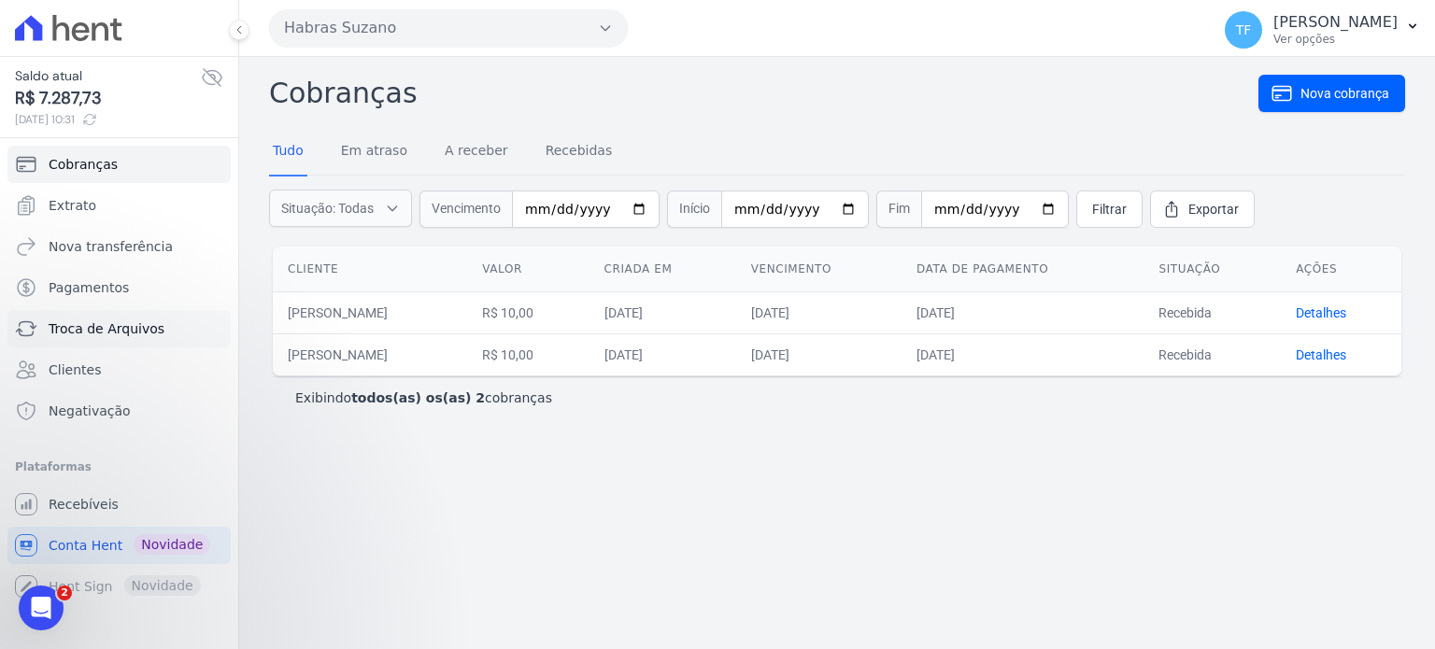
click at [135, 332] on span "Troca de Arquivos" at bounding box center [107, 328] width 116 height 19
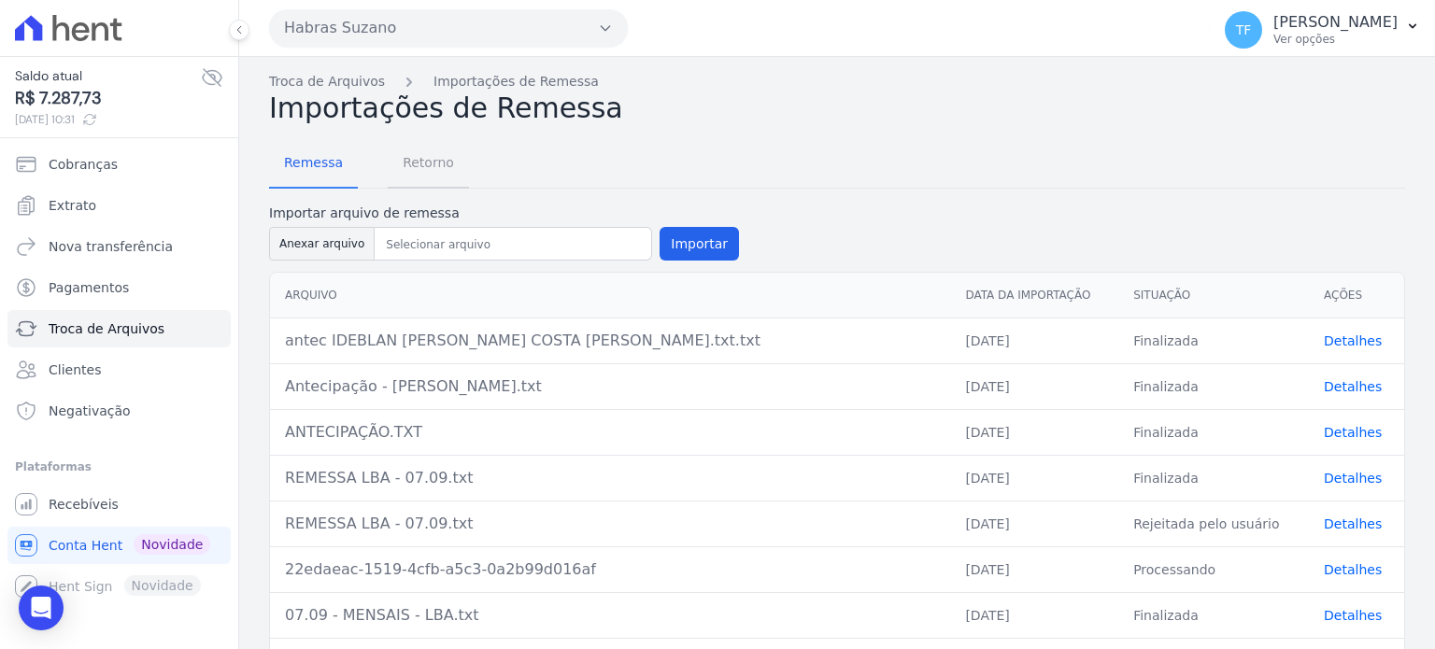
click at [394, 175] on span "Retorno" at bounding box center [428, 162] width 74 height 37
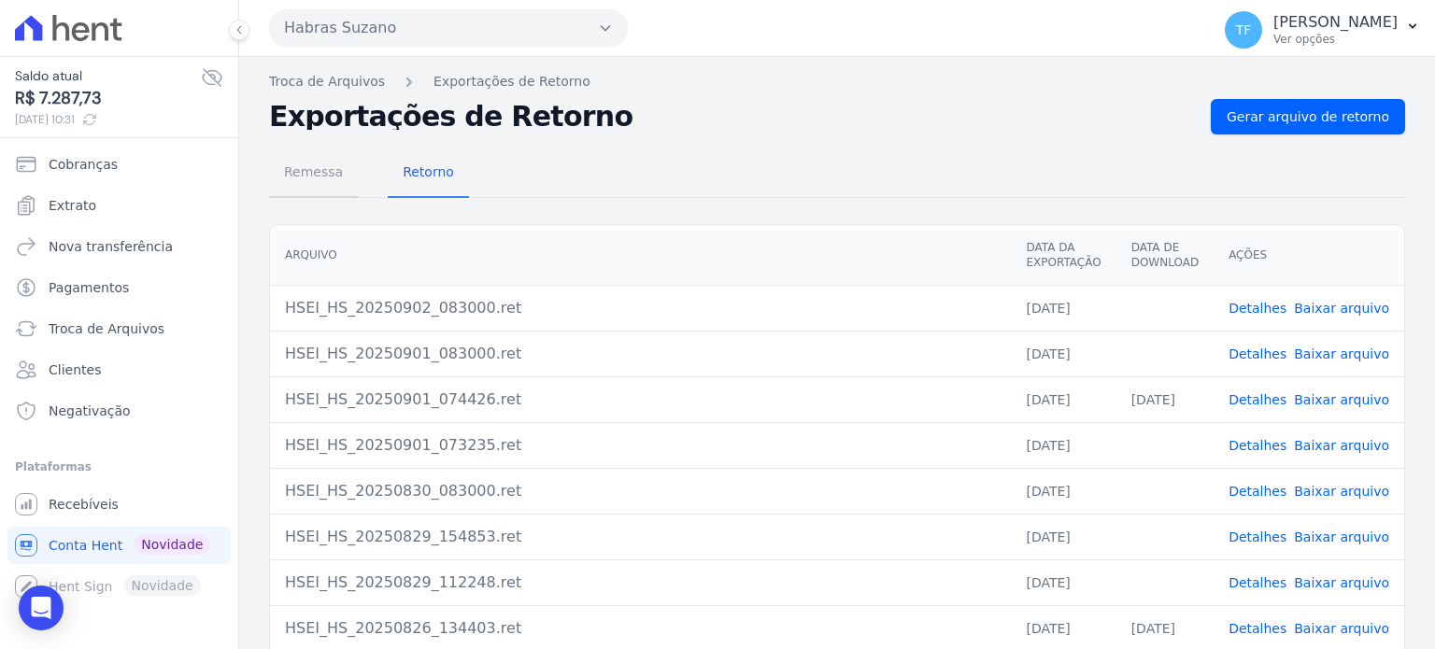
click at [319, 157] on span "Remessa" at bounding box center [313, 171] width 81 height 37
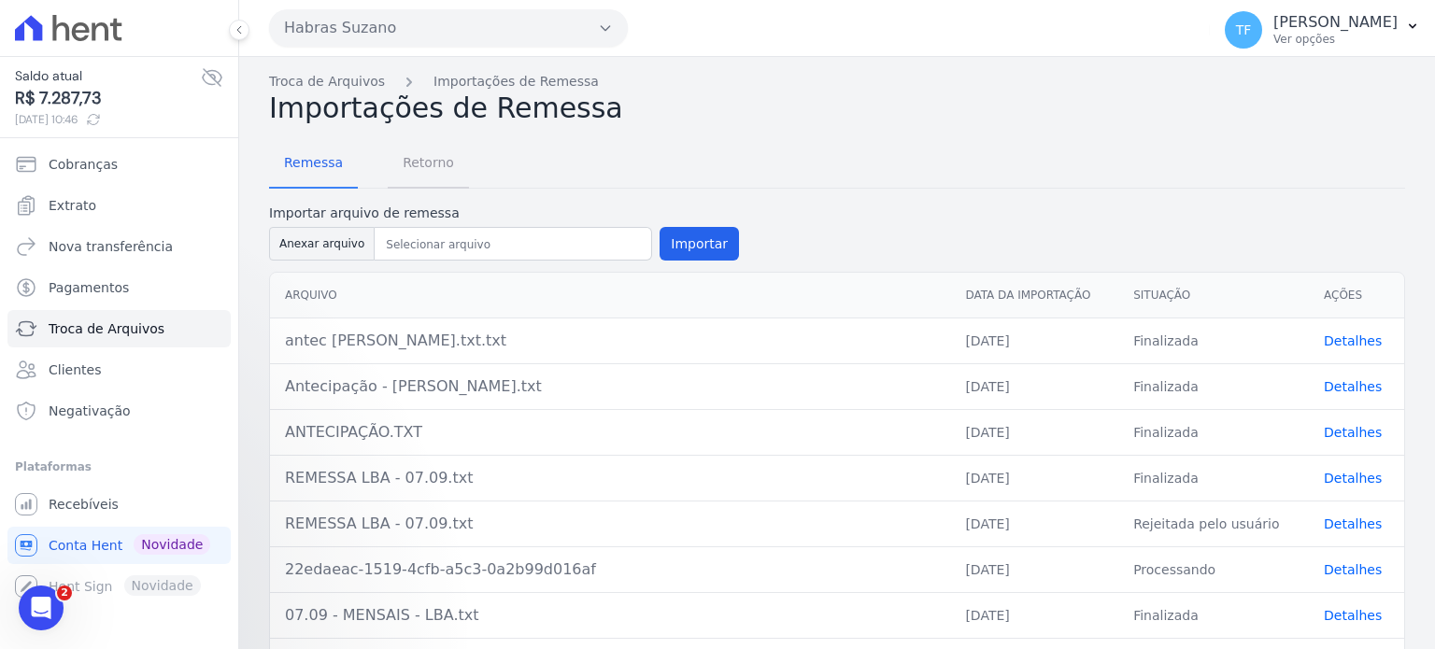
click at [410, 165] on span "Retorno" at bounding box center [428, 162] width 74 height 37
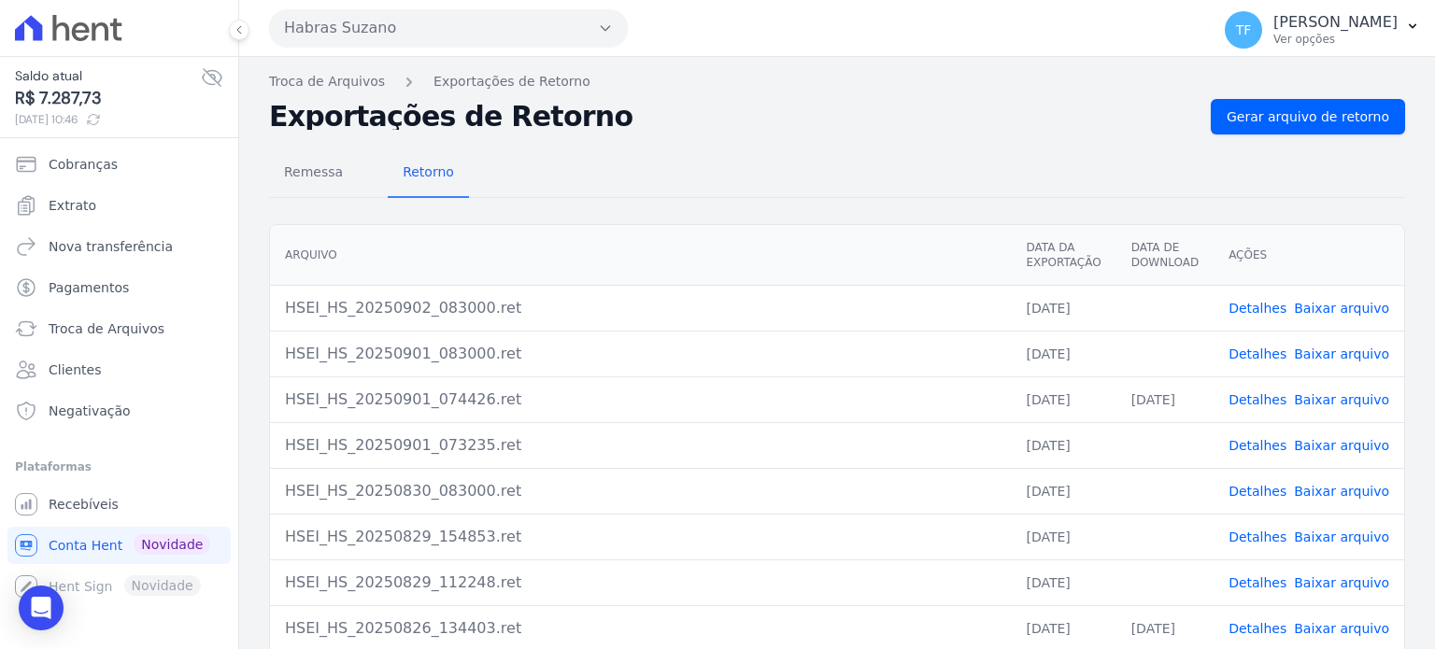
click at [1283, 308] on link "Detalhes" at bounding box center [1257, 308] width 58 height 15
click at [344, 168] on span "Remessa" at bounding box center [313, 171] width 81 height 37
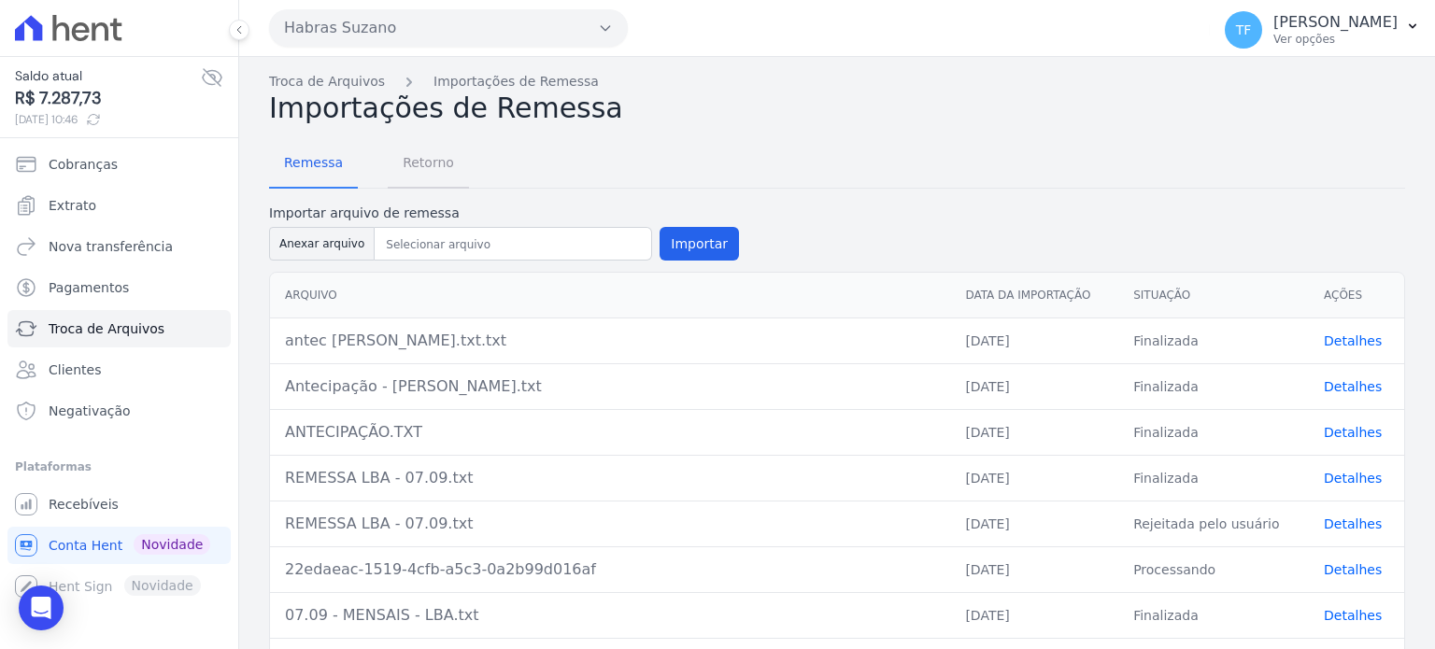
click at [396, 168] on span "Retorno" at bounding box center [428, 162] width 74 height 37
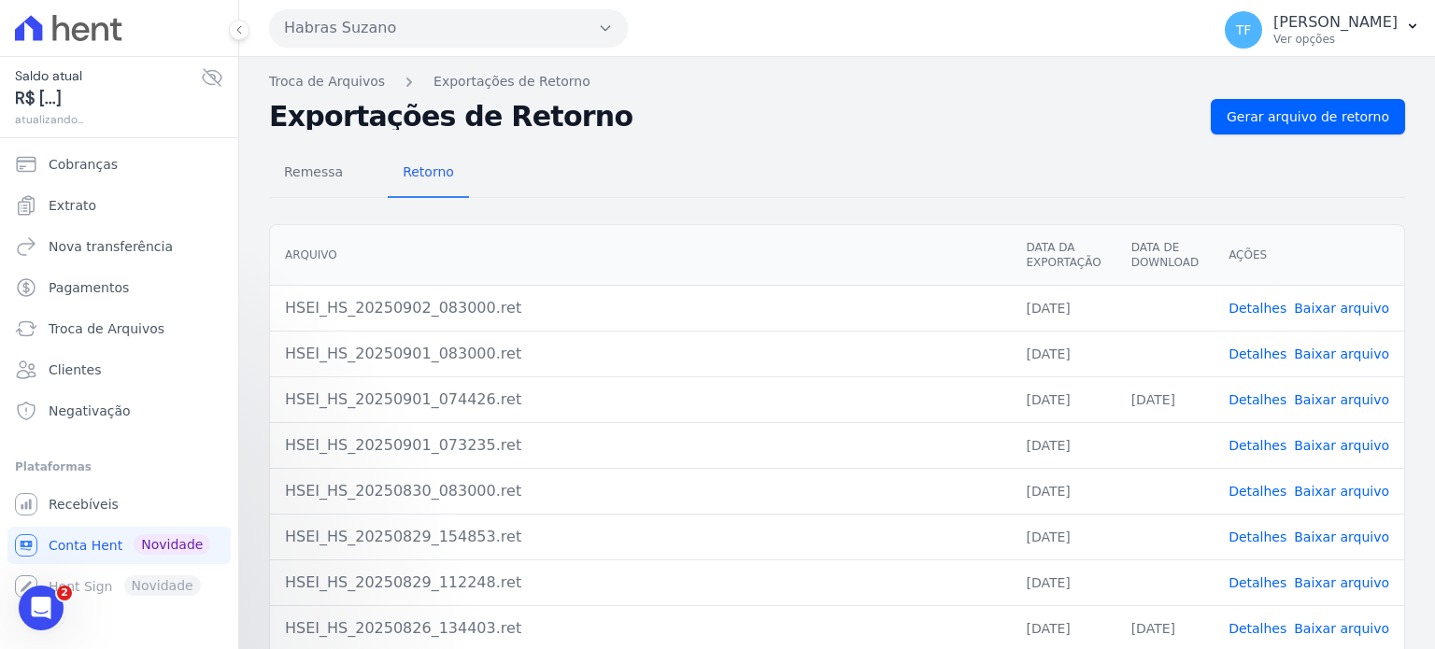
click at [1251, 306] on link "Detalhes" at bounding box center [1257, 308] width 58 height 15
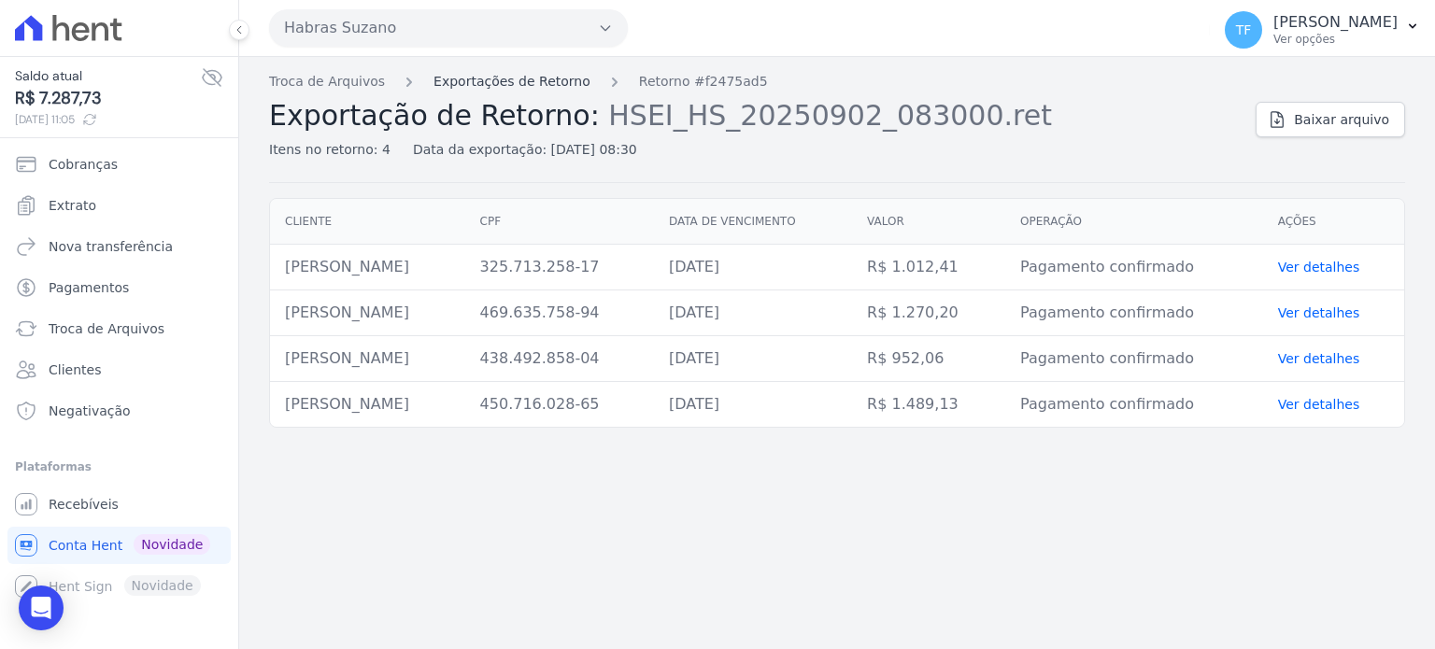
click at [455, 82] on link "Exportações de Retorno" at bounding box center [511, 82] width 157 height 20
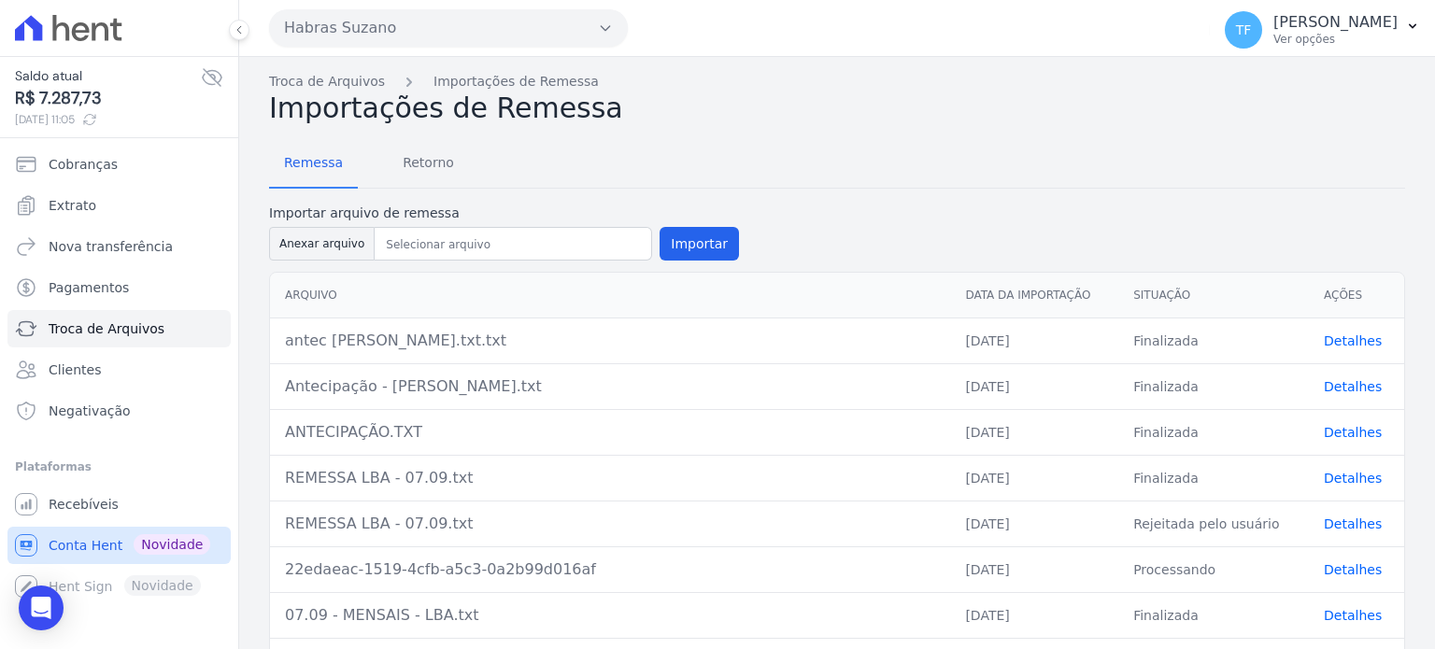
click at [78, 536] on span "Conta Hent" at bounding box center [86, 545] width 74 height 19
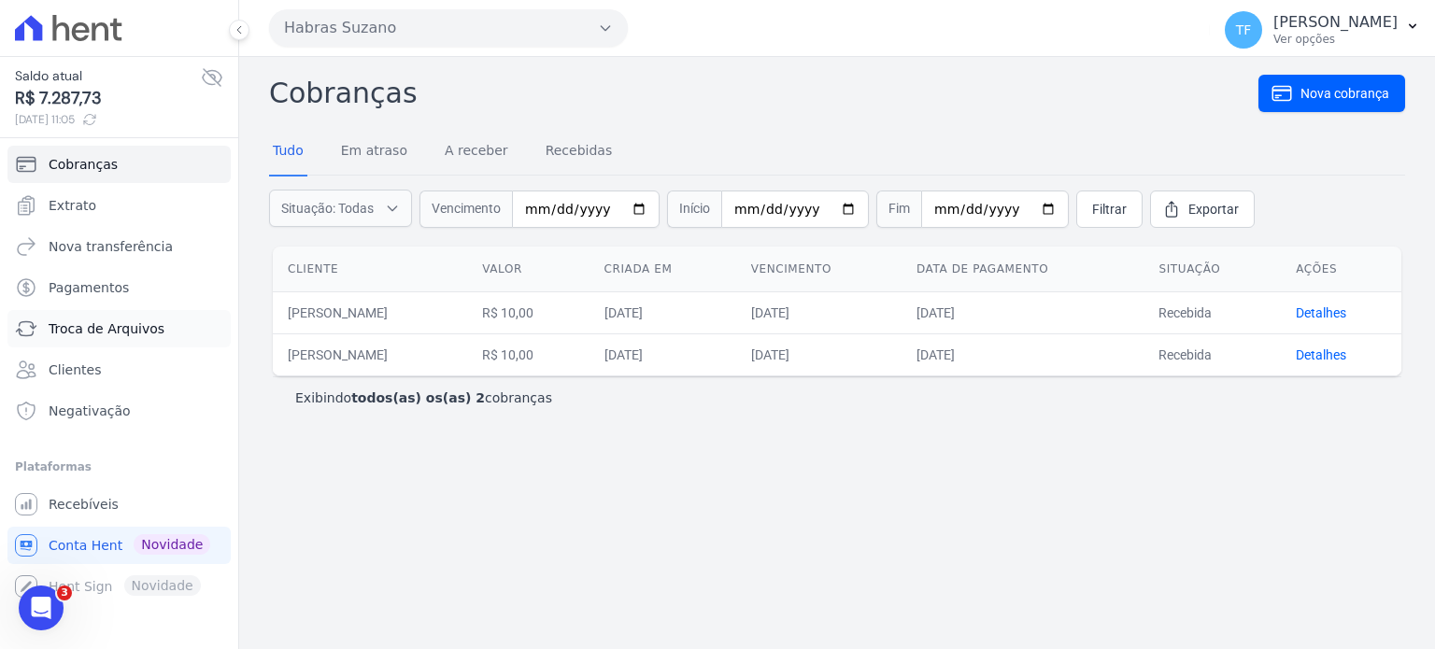
click at [82, 330] on span "Troca de Arquivos" at bounding box center [107, 328] width 116 height 19
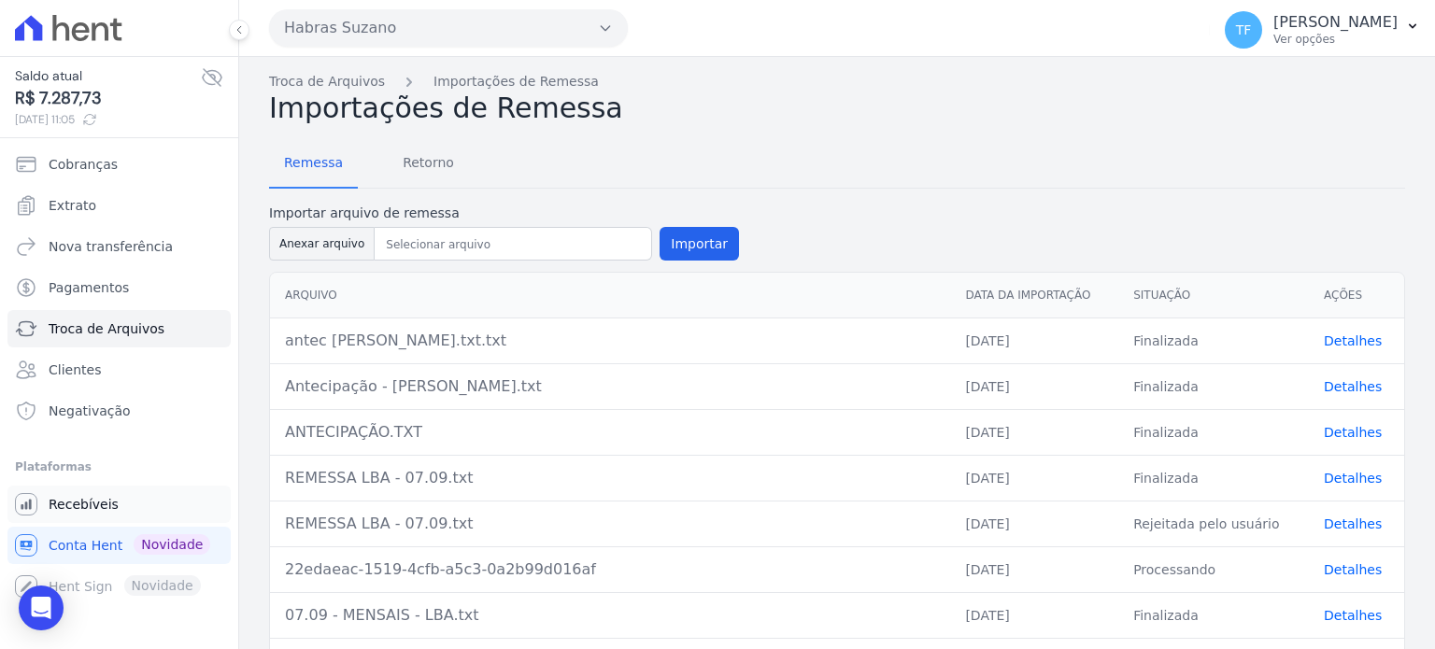
click at [98, 502] on span "Recebíveis" at bounding box center [84, 504] width 70 height 19
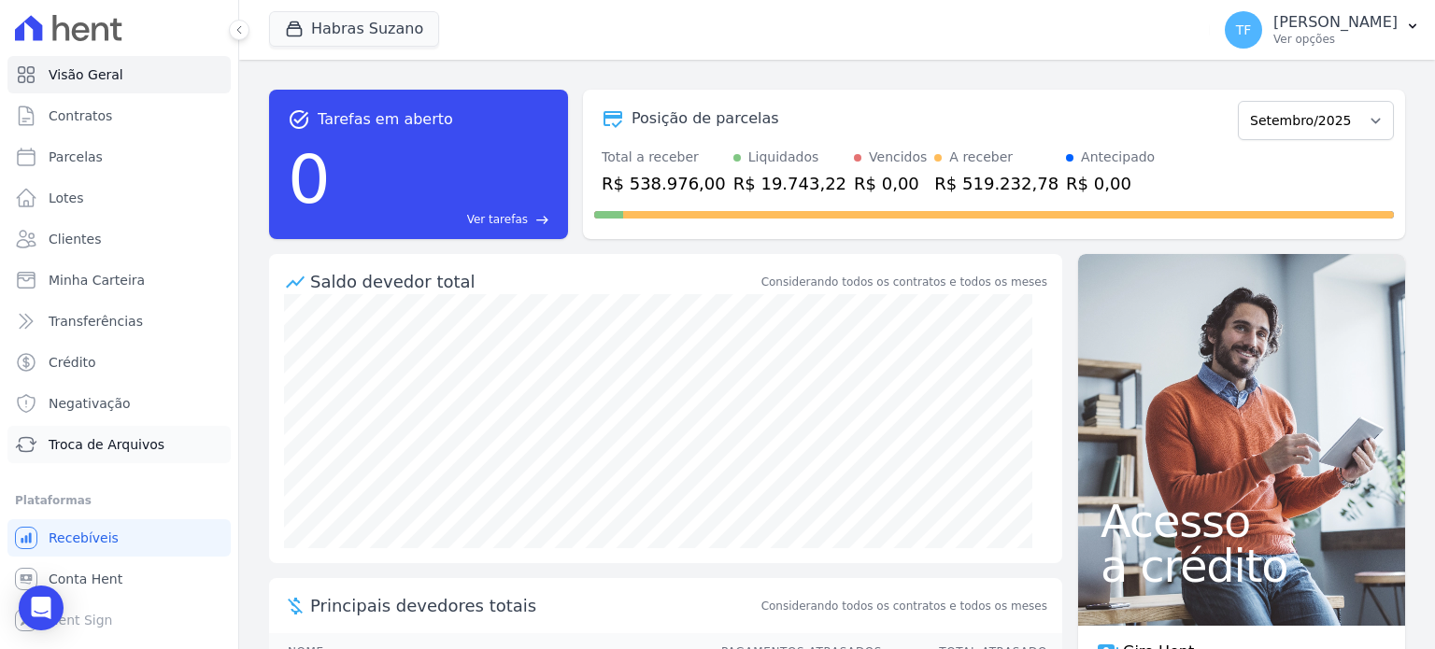
click at [127, 449] on span "Troca de Arquivos" at bounding box center [107, 444] width 116 height 19
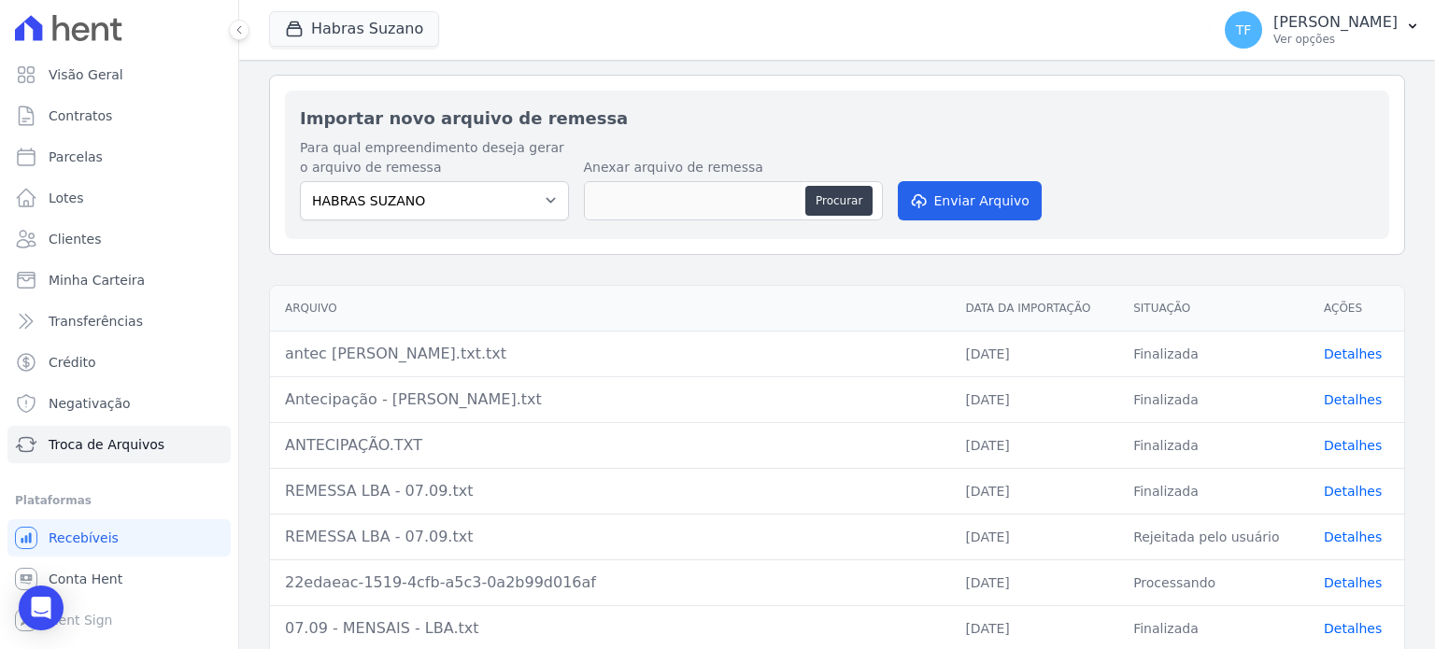
scroll to position [204, 0]
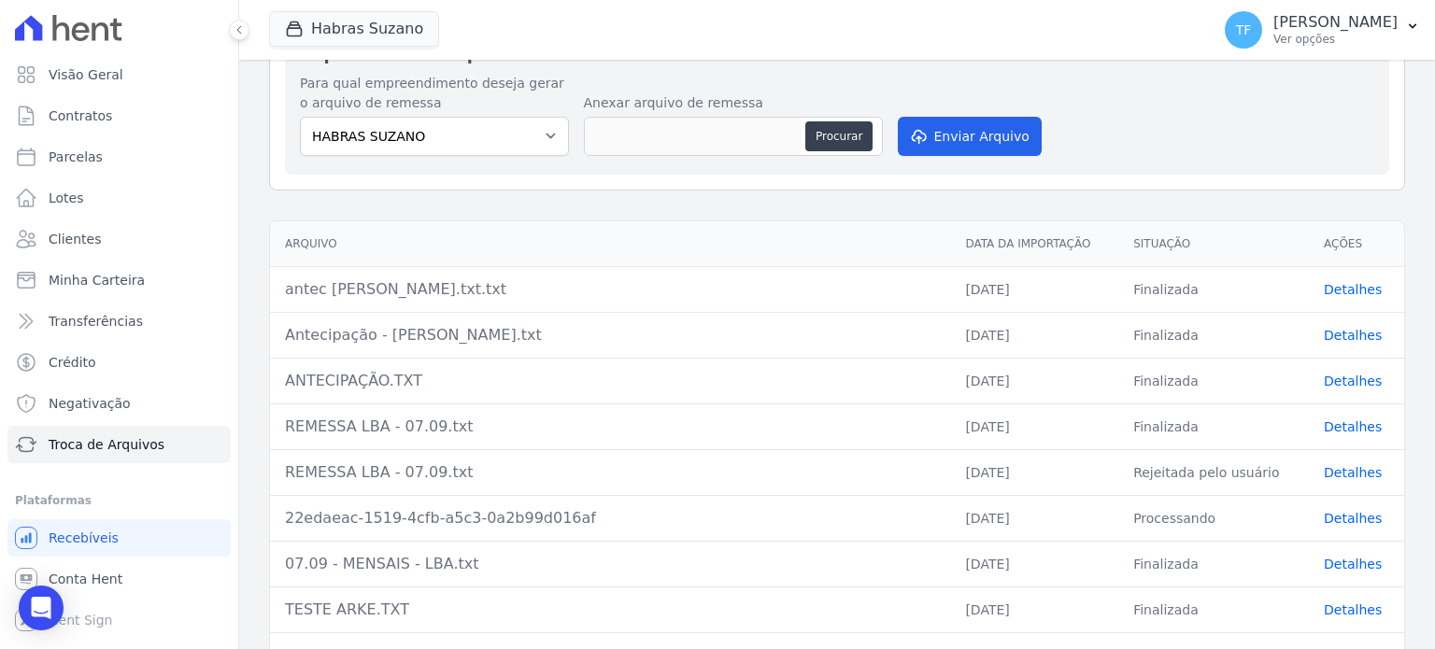
click at [1323, 287] on link "Detalhes" at bounding box center [1352, 289] width 58 height 15
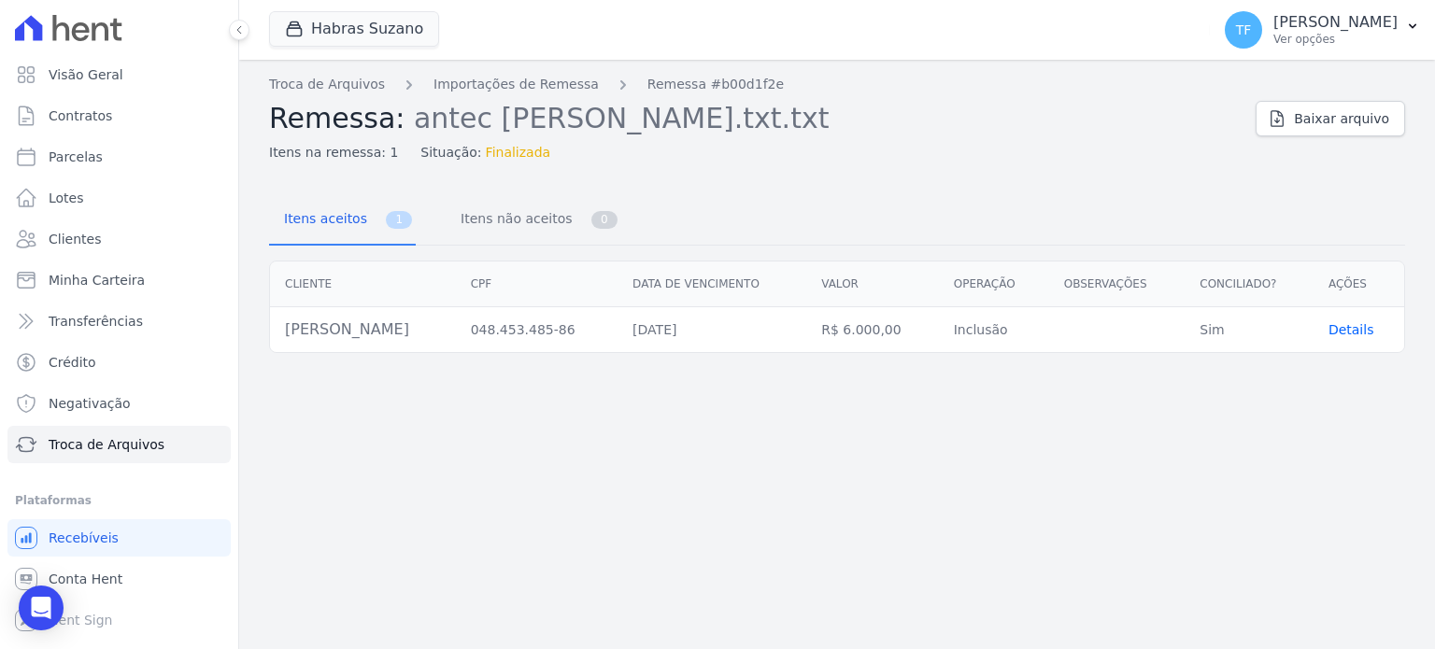
click at [1359, 323] on span "Details" at bounding box center [1351, 329] width 46 height 15
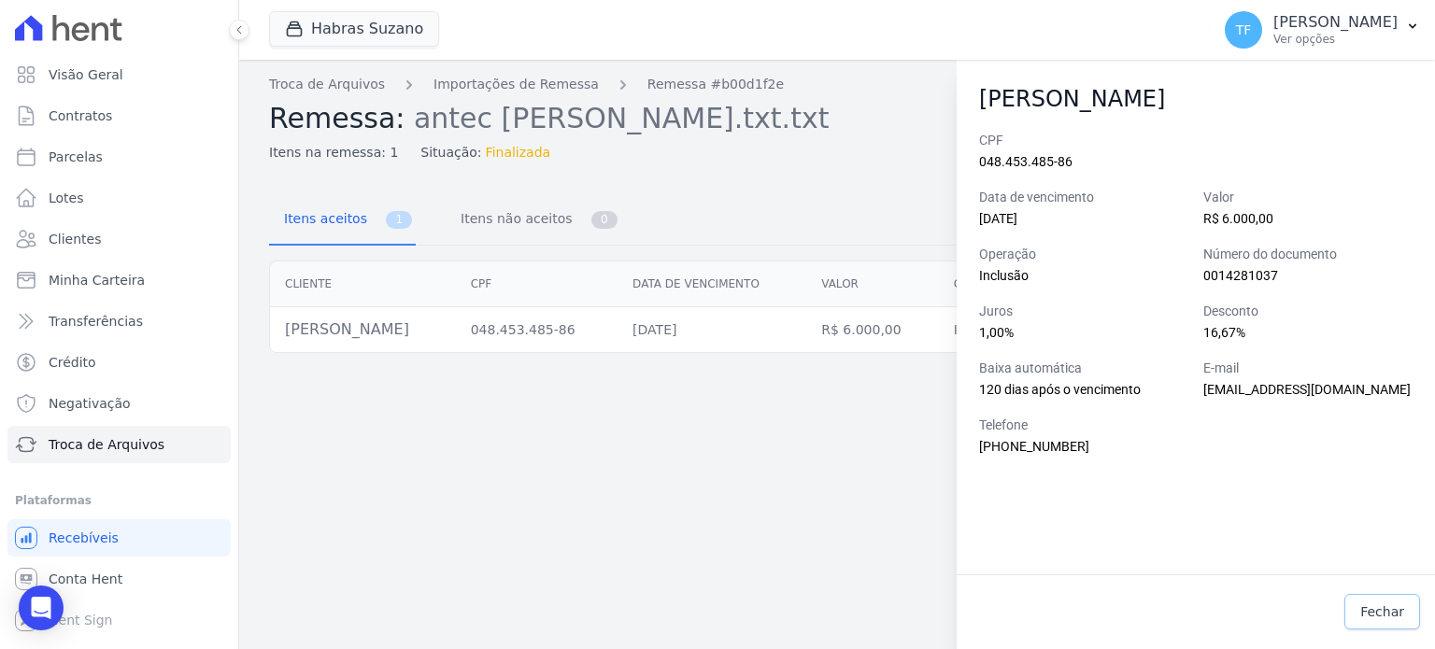
click at [1379, 601] on link "Fechar" at bounding box center [1382, 611] width 76 height 35
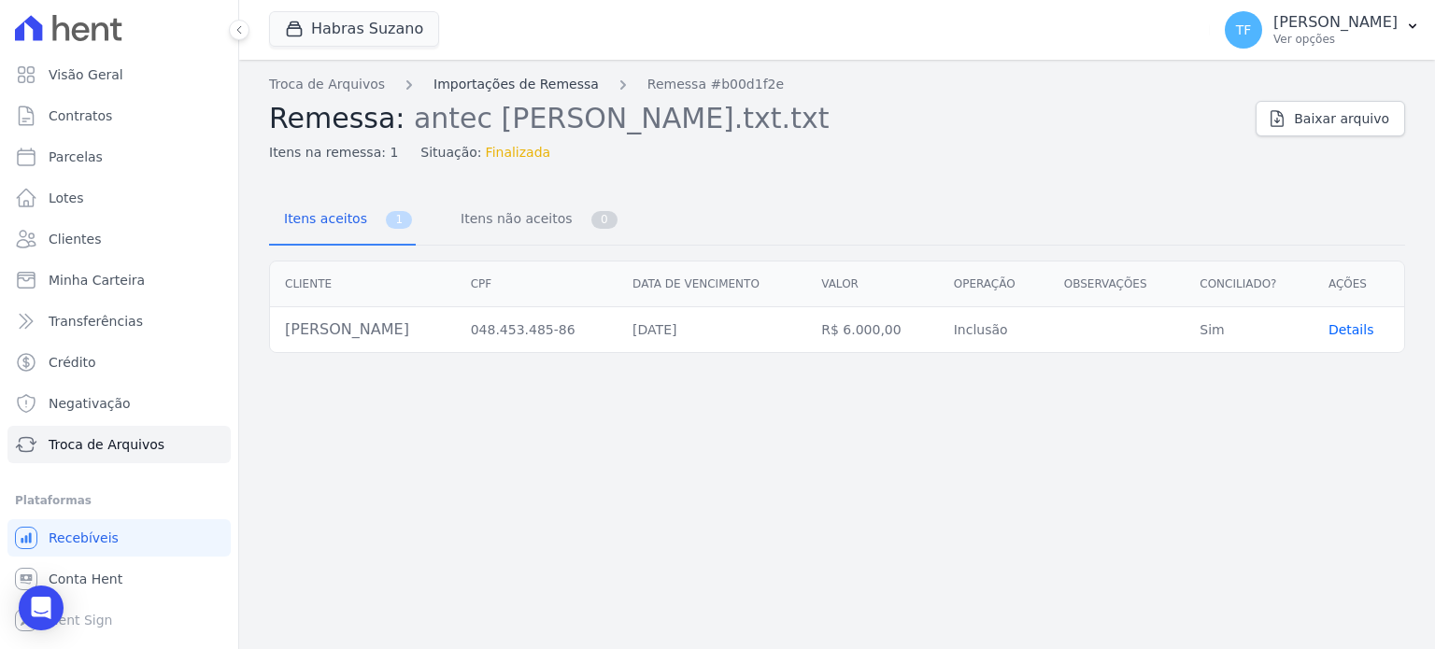
click at [532, 78] on link "Importações de Remessa" at bounding box center [515, 85] width 165 height 20
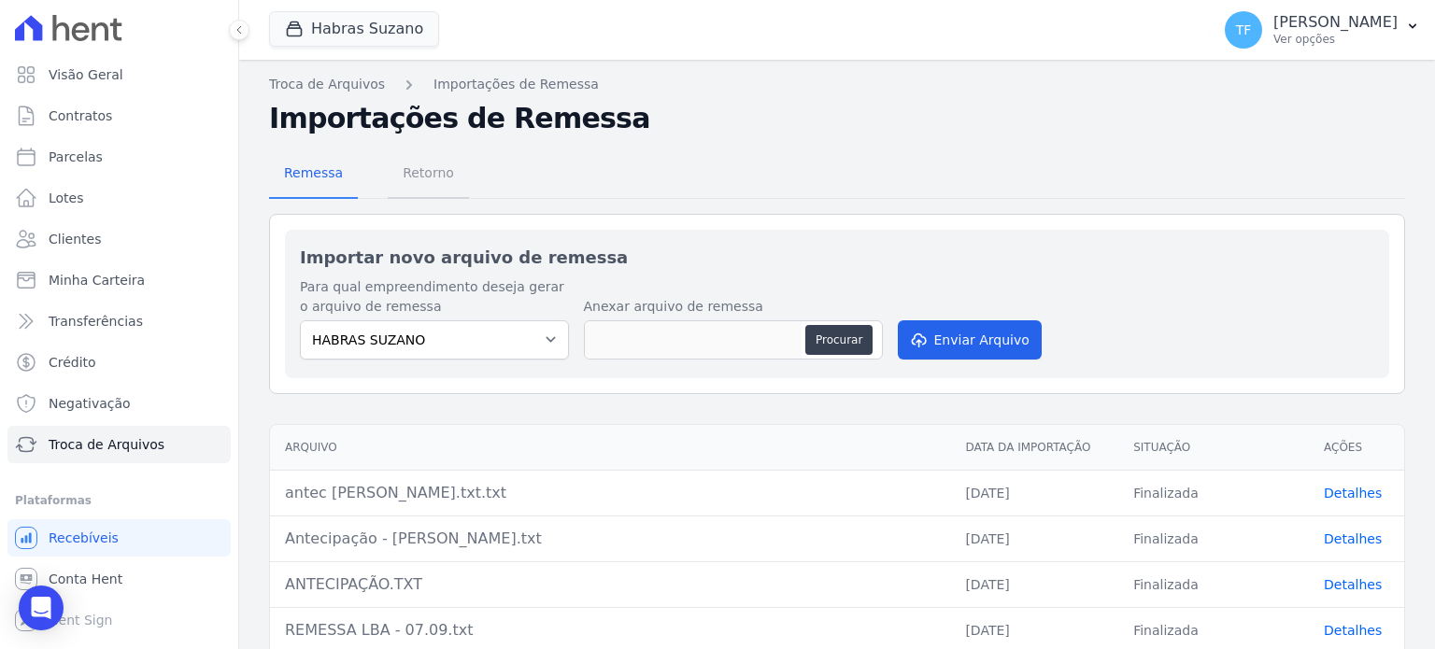
click at [437, 163] on span "Retorno" at bounding box center [428, 172] width 74 height 37
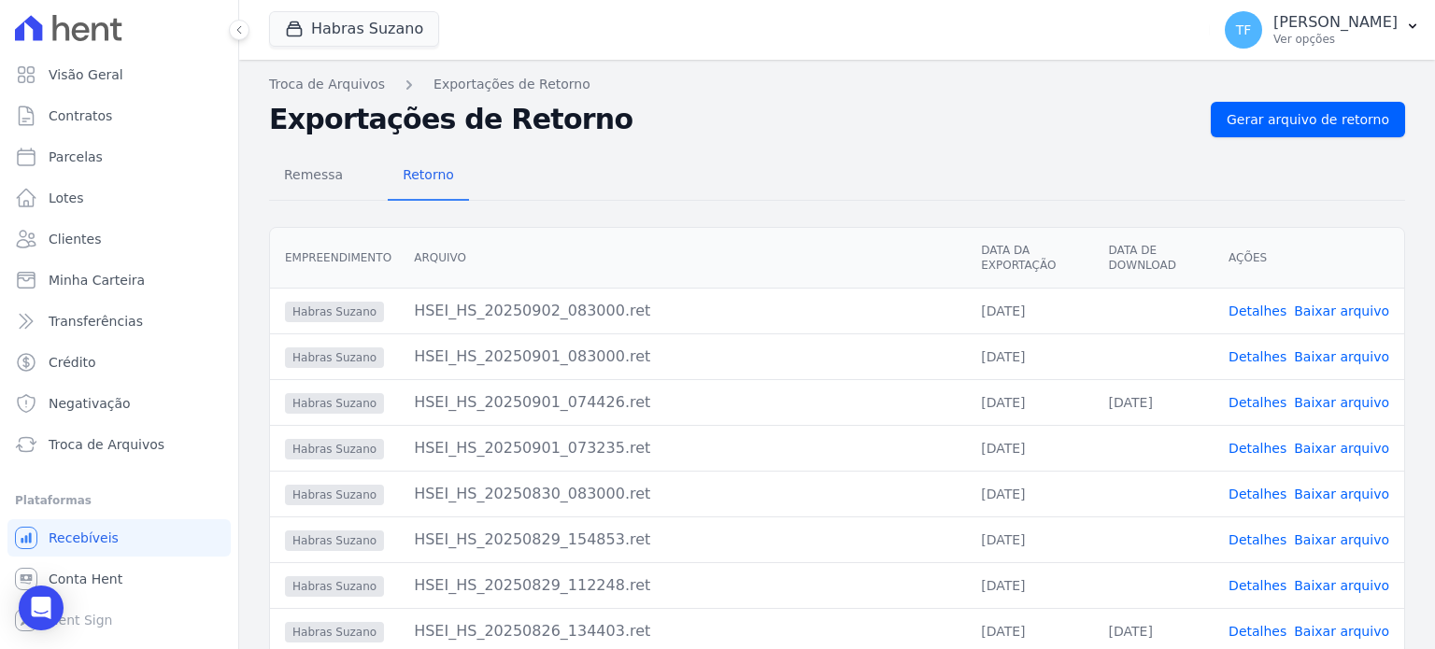
click at [1269, 316] on link "Detalhes" at bounding box center [1257, 311] width 58 height 15
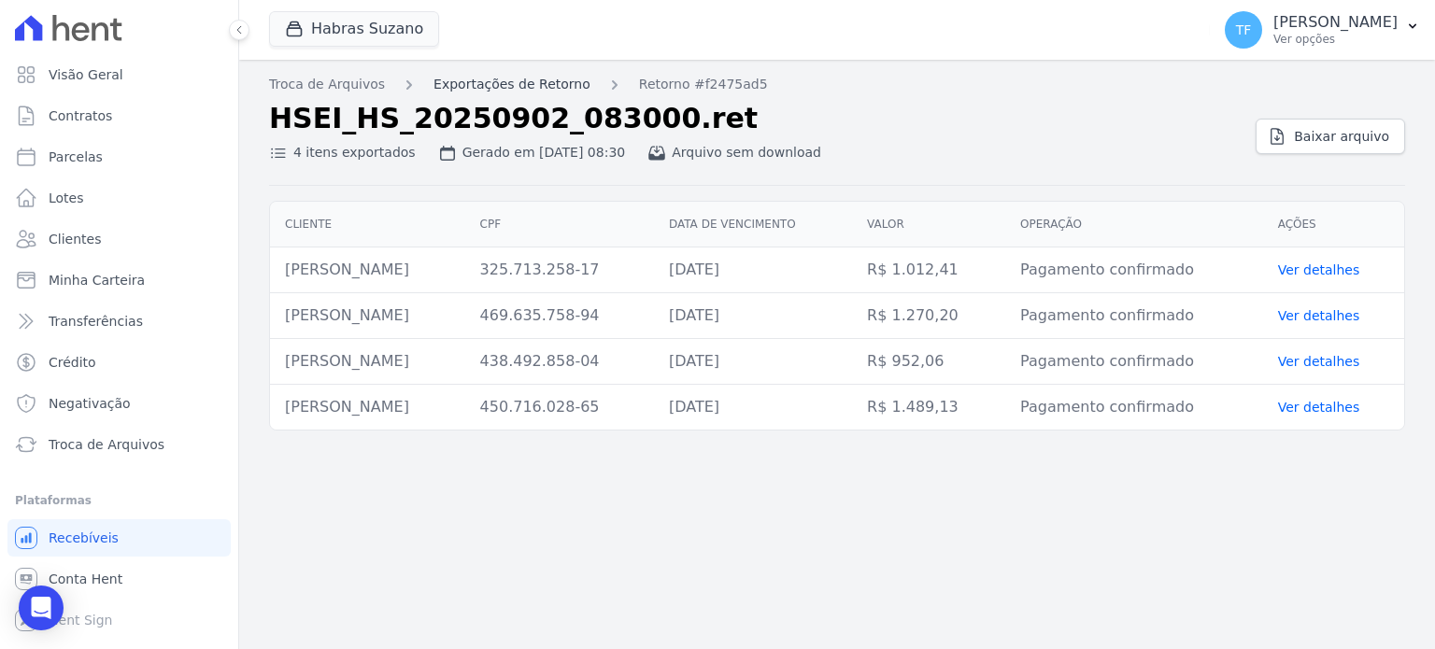
click at [433, 84] on link "Exportações de Retorno" at bounding box center [511, 85] width 157 height 20
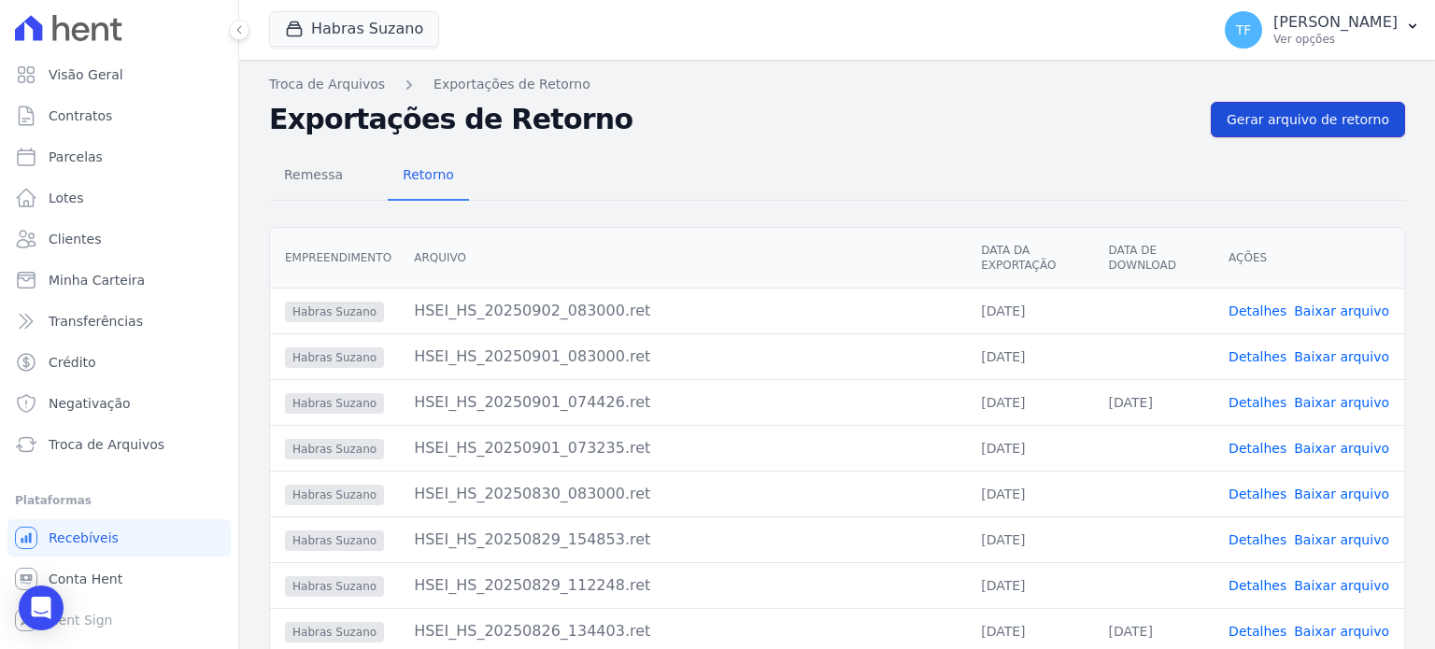
click at [1293, 113] on span "Gerar arquivo de retorno" at bounding box center [1307, 119] width 163 height 19
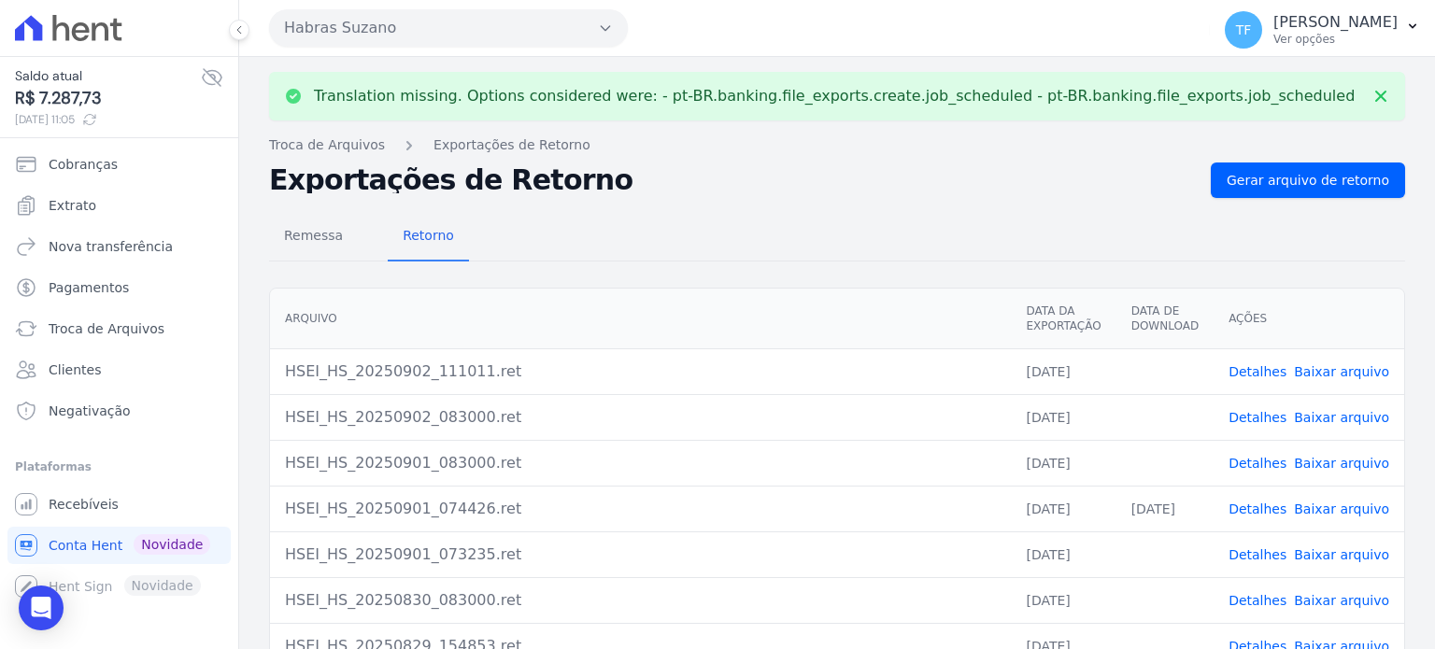
click at [1262, 380] on td "Detalhes Baixar arquivo" at bounding box center [1308, 371] width 191 height 46
click at [1260, 375] on link "Detalhes" at bounding box center [1257, 371] width 58 height 15
click at [1335, 364] on link "Baixar arquivo" at bounding box center [1341, 371] width 95 height 15
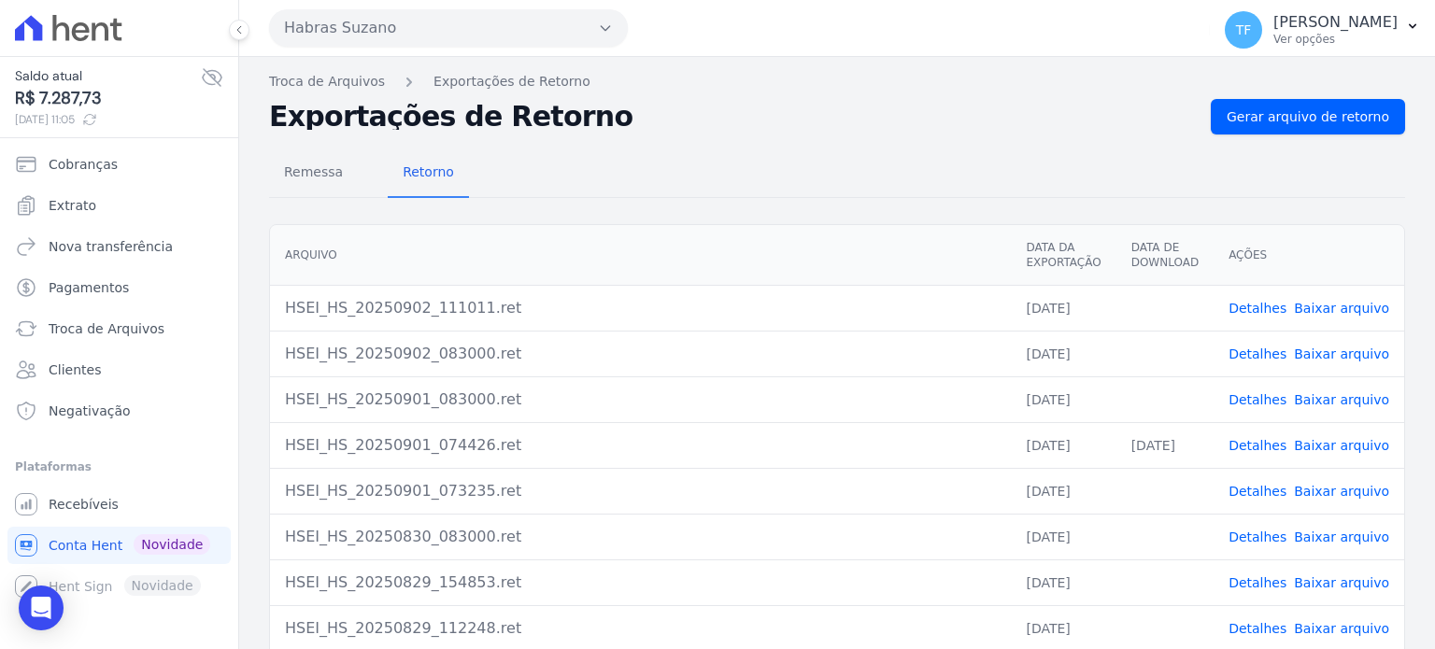
click at [1262, 302] on link "Detalhes" at bounding box center [1257, 308] width 58 height 15
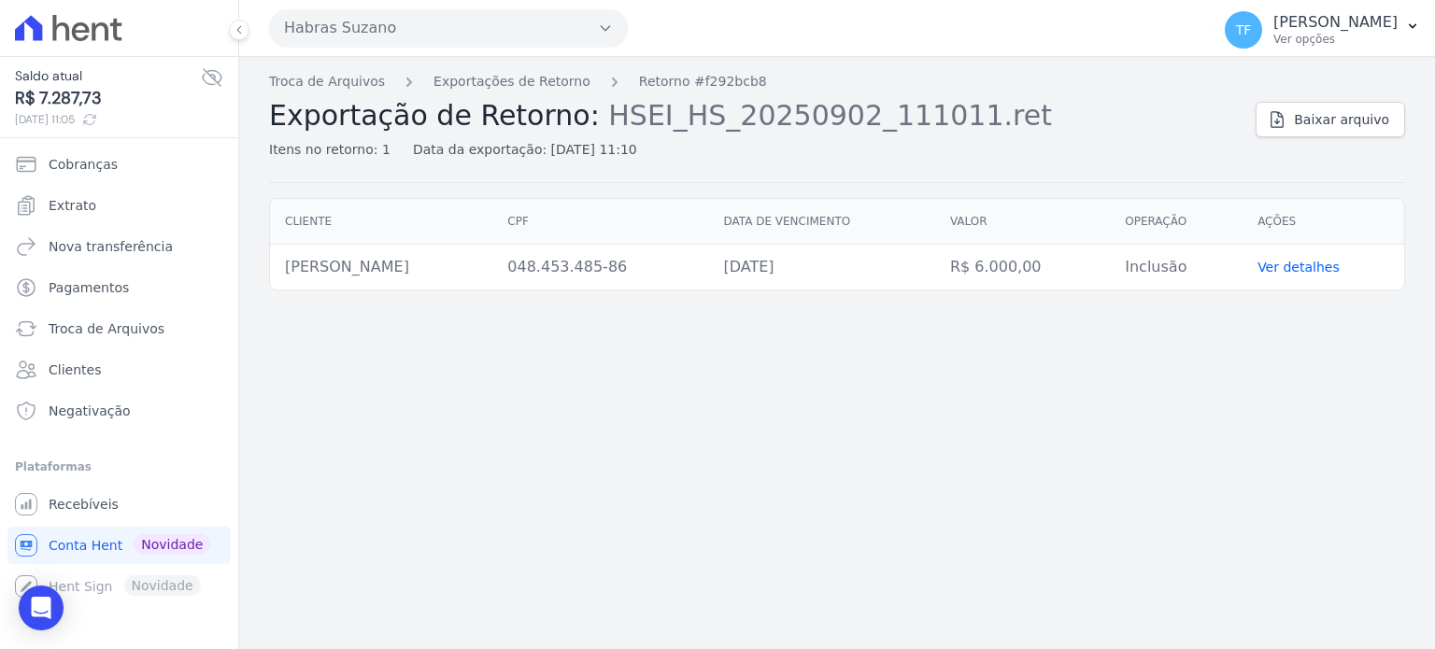
click at [1333, 271] on link "Ver detalhes" at bounding box center [1298, 267] width 82 height 15
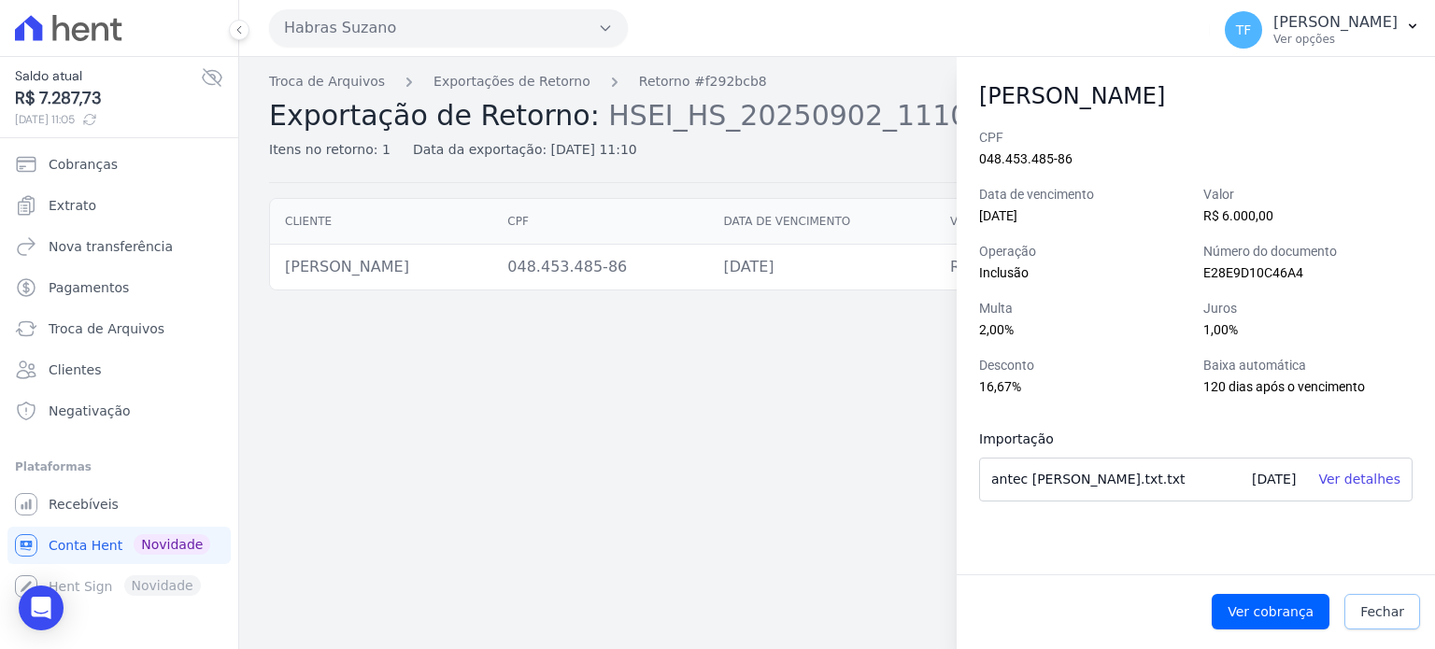
click at [1376, 605] on span "Fechar" at bounding box center [1382, 611] width 44 height 19
